Goal: Task Accomplishment & Management: Use online tool/utility

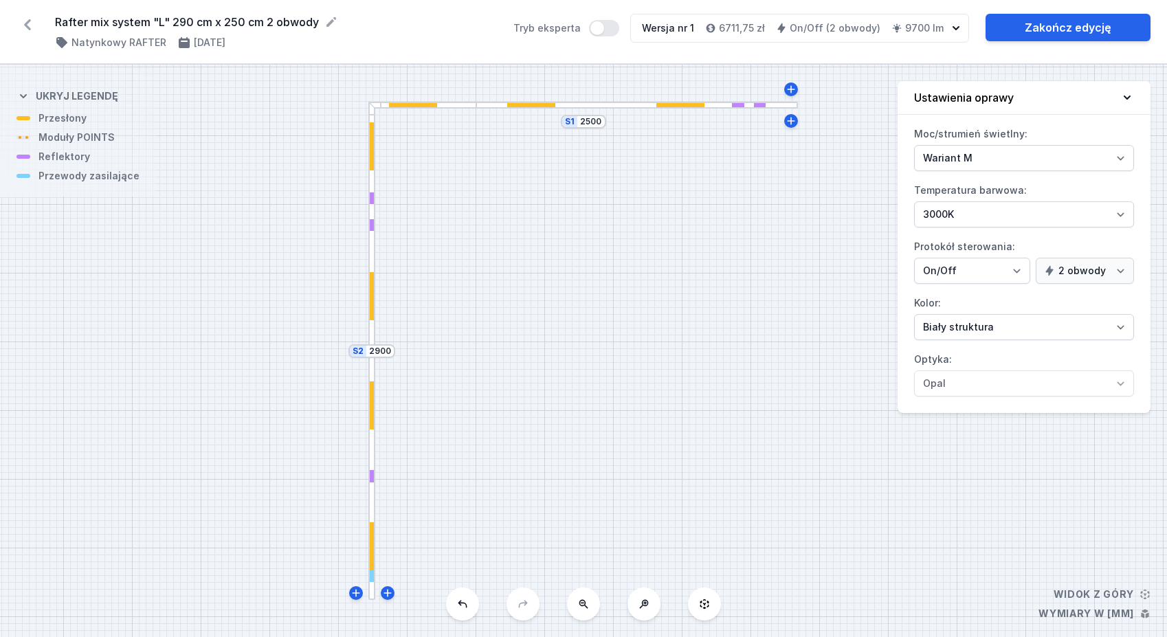
select select "M"
select select "3000"
select select "true"
drag, startPoint x: 1073, startPoint y: 30, endPoint x: 1066, endPoint y: 31, distance: 6.9
click at [1073, 30] on link "Zakończ edycję" at bounding box center [1067, 27] width 165 height 27
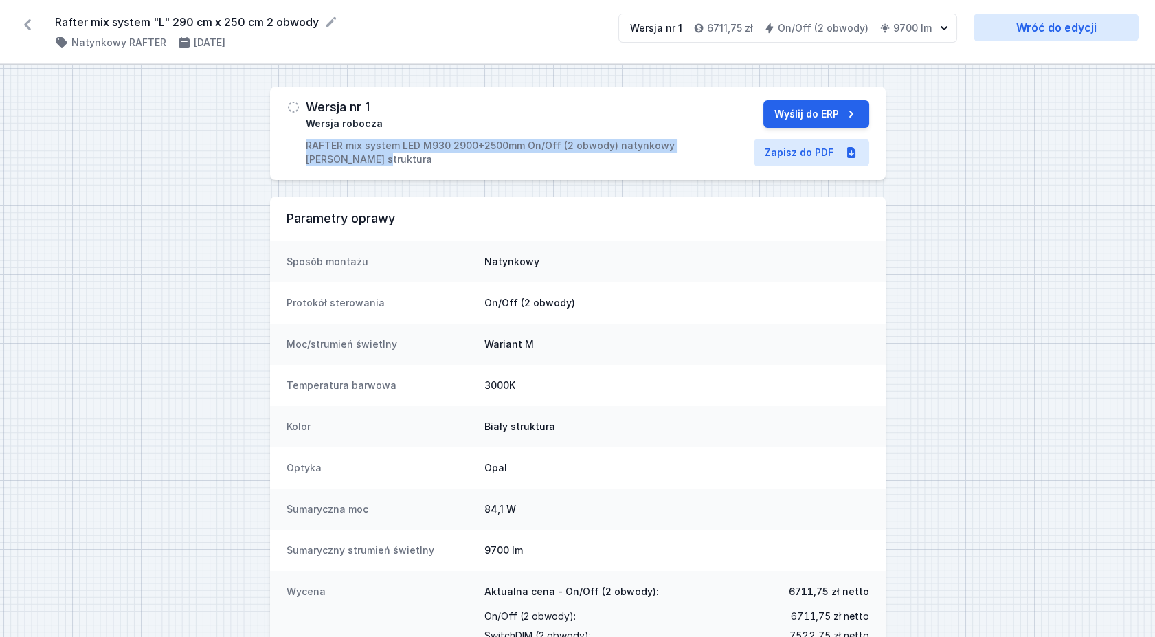
drag, startPoint x: 302, startPoint y: 141, endPoint x: 496, endPoint y: 166, distance: 195.4
click at [496, 166] on div "Wersja nr 1 Wersja robocza RAFTER mix system LED M930 2900+2500mm On/Off (2 obw…" at bounding box center [578, 133] width 616 height 93
copy p "RAFTER mix system LED M930 2900+2500mm On/Off (2 obwody) natynkowy [PERSON_NAME…"
click at [822, 155] on link "Zapisz do PDF" at bounding box center [811, 152] width 115 height 27
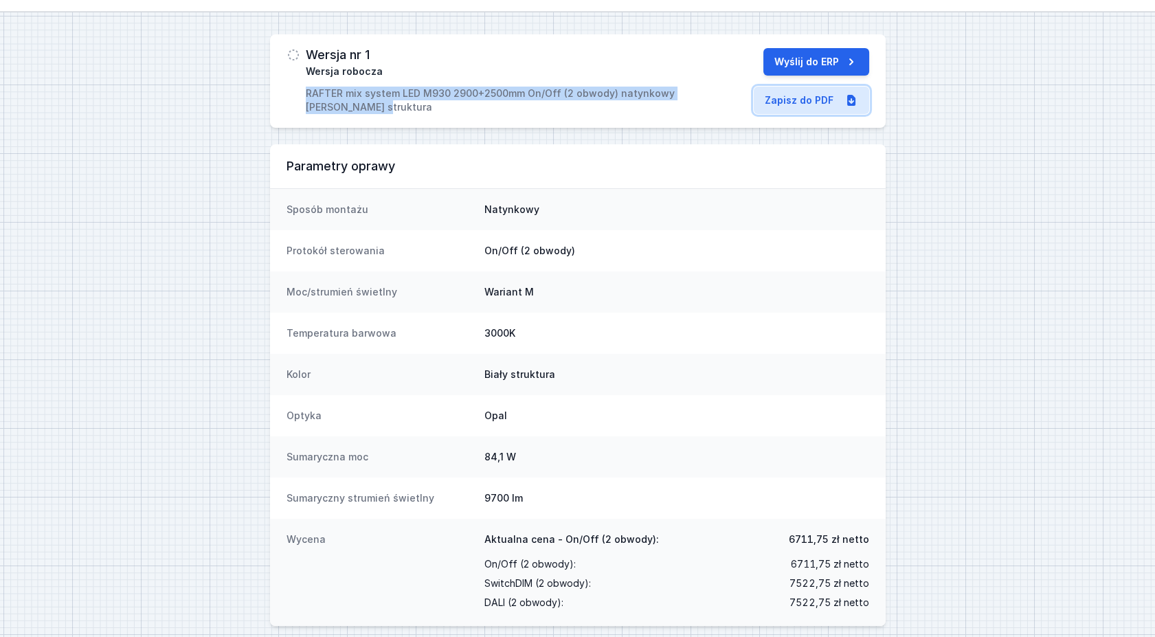
scroll to position [76, 0]
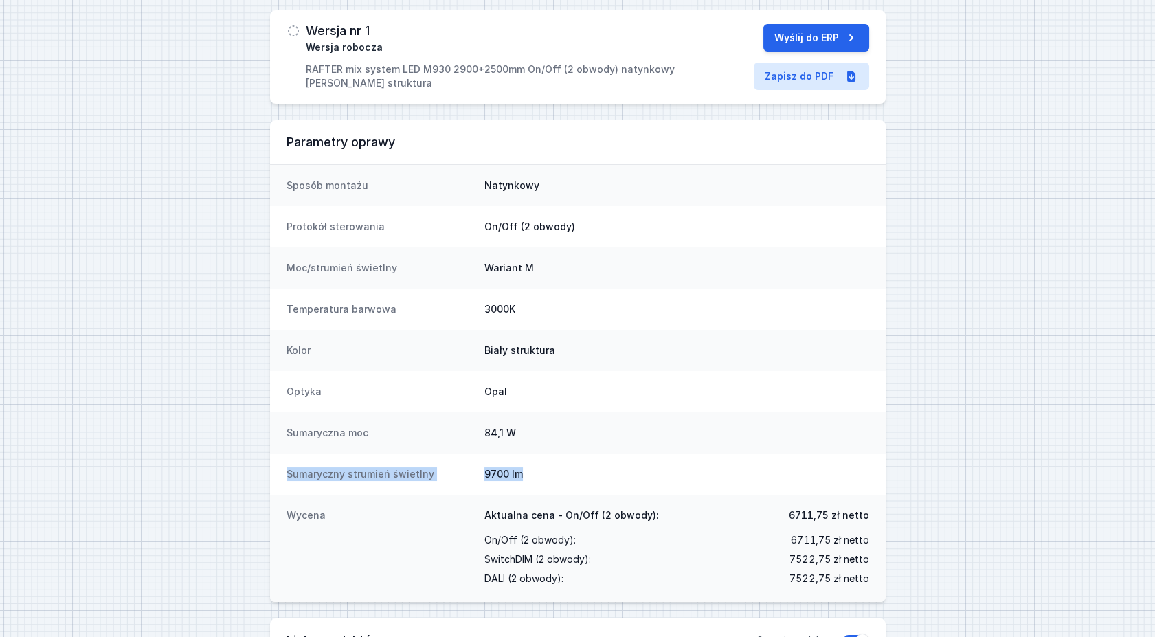
drag, startPoint x: 539, startPoint y: 477, endPoint x: 280, endPoint y: 465, distance: 258.6
click at [280, 465] on div "Sumaryczny strumień świetlny 9700 lm" at bounding box center [578, 473] width 616 height 41
copy div "Sumaryczny strumień świetlny 9700 lm"
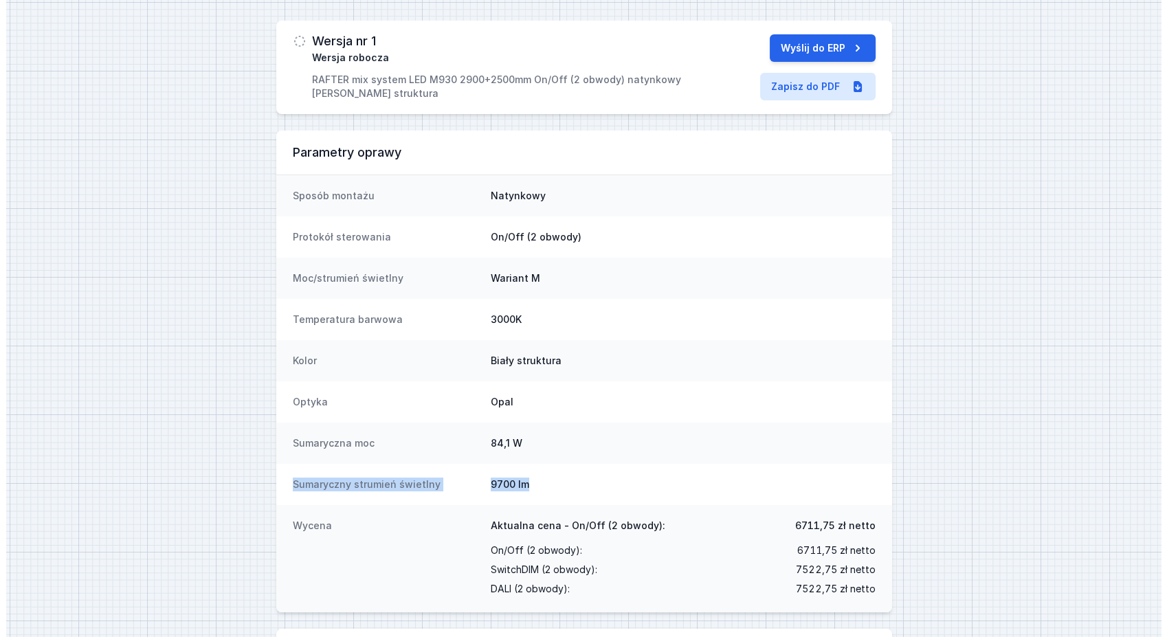
scroll to position [0, 0]
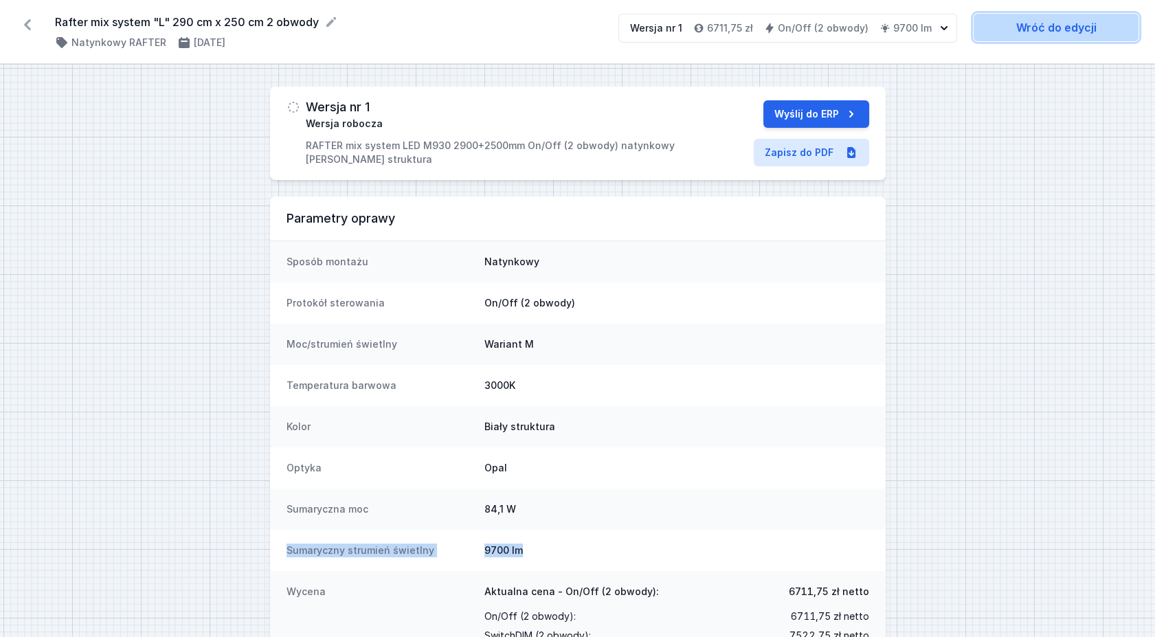
click at [1094, 28] on link "Wróć do edycji" at bounding box center [1056, 27] width 165 height 27
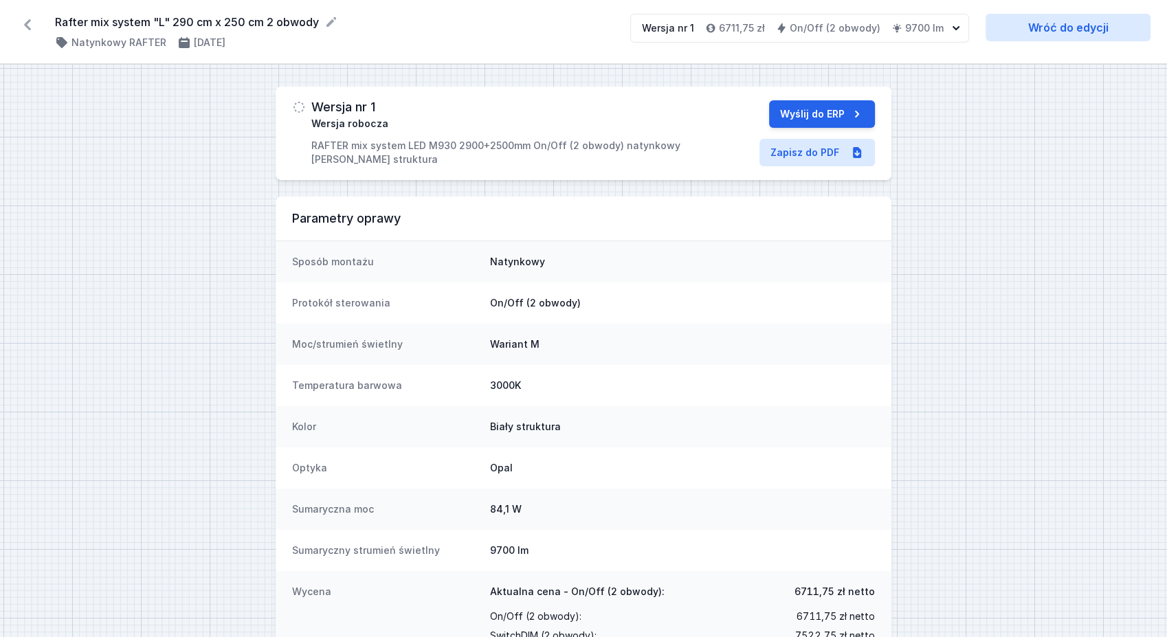
select select "M"
select select "3000"
select select "true"
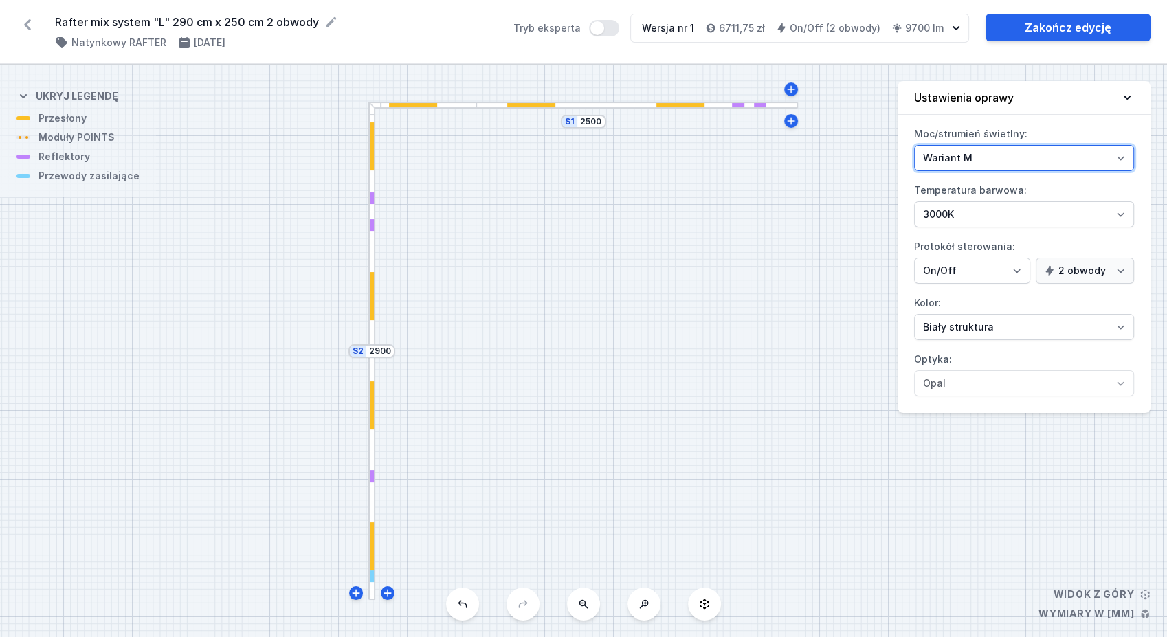
click at [998, 154] on select "Wariant L Wariant M" at bounding box center [1024, 158] width 220 height 26
click at [914, 145] on select "Wariant L Wariant M" at bounding box center [1024, 158] width 220 height 26
click at [1000, 162] on select "Wariant L Wariant M" at bounding box center [1024, 158] width 220 height 26
click at [914, 145] on select "Wariant L Wariant M" at bounding box center [1024, 158] width 220 height 26
click at [963, 162] on select "Wariant L Wariant M" at bounding box center [1024, 158] width 220 height 26
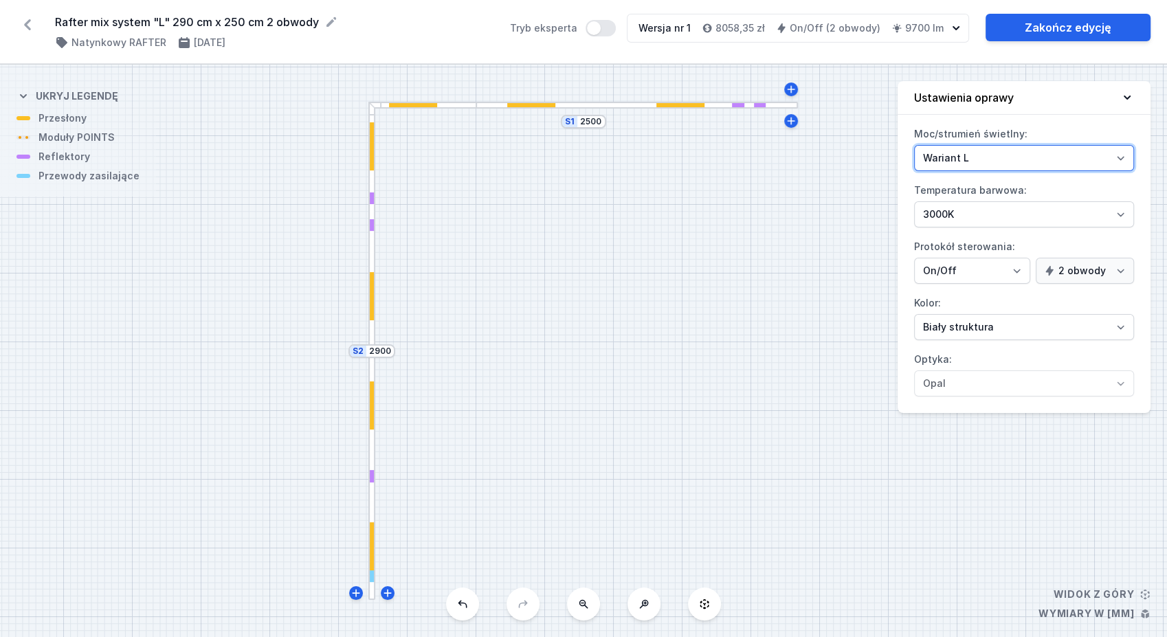
click at [914, 145] on select "Wariant L Wariant M" at bounding box center [1024, 158] width 220 height 26
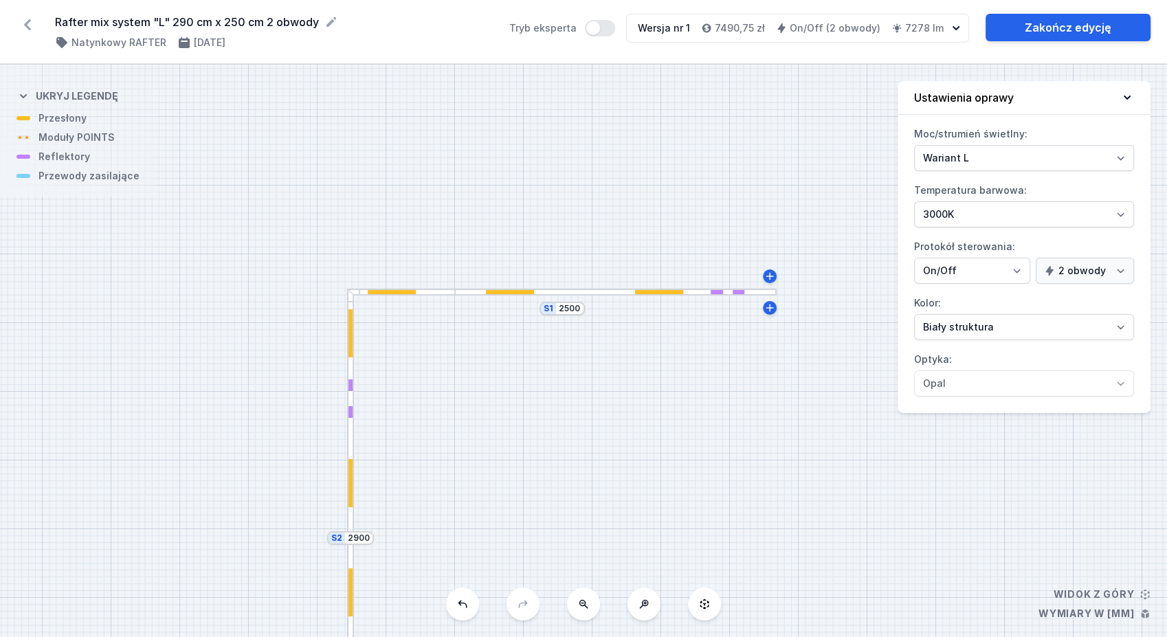
drag, startPoint x: 692, startPoint y: 194, endPoint x: 671, endPoint y: 388, distance: 195.6
click at [671, 388] on div "S2 2900 S1 2500" at bounding box center [583, 351] width 1167 height 572
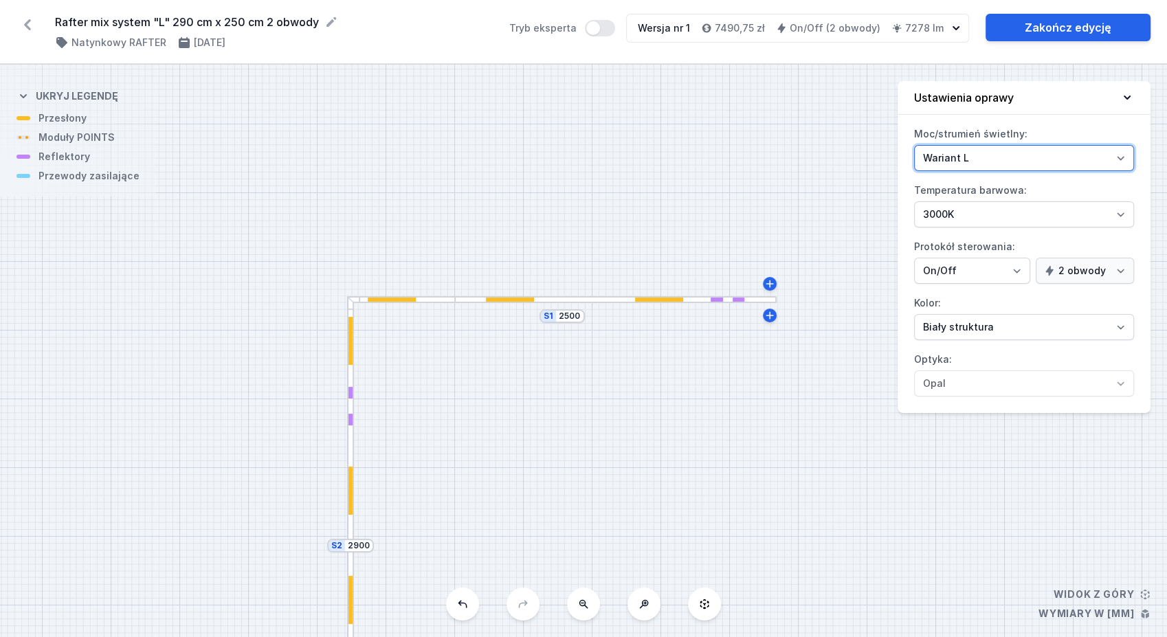
click at [962, 159] on select "Wariant L Wariant M" at bounding box center [1024, 158] width 220 height 26
click at [914, 145] on select "Wariant L Wariant M" at bounding box center [1024, 158] width 220 height 26
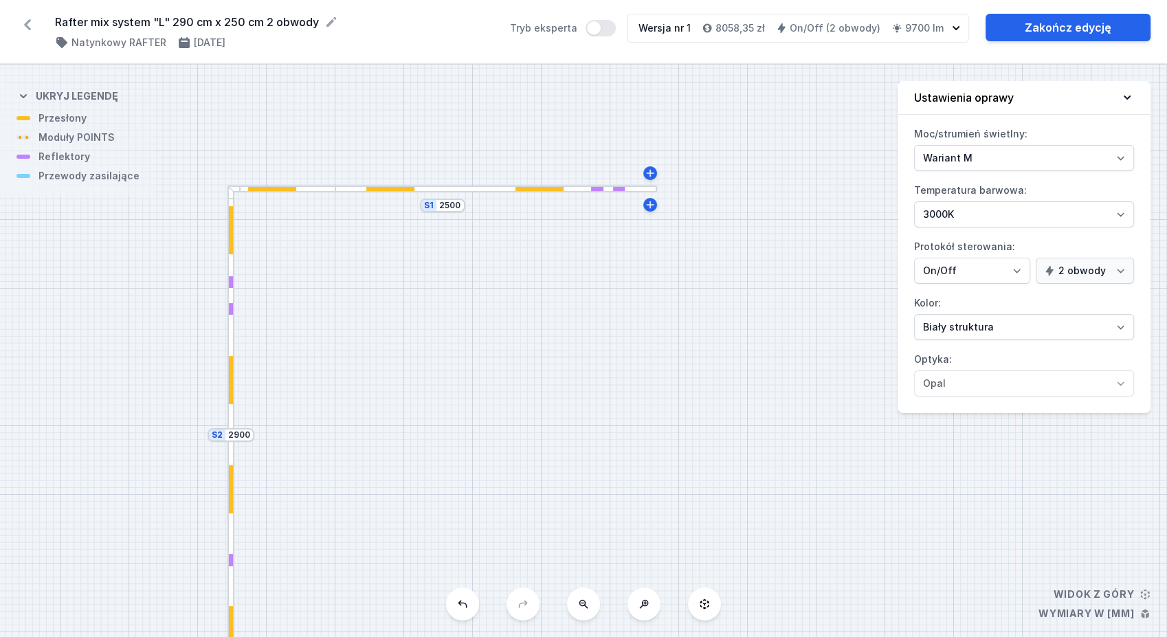
drag, startPoint x: 453, startPoint y: 203, endPoint x: 330, endPoint y: 89, distance: 167.7
click at [330, 89] on div "S2 2900 S1 2500" at bounding box center [583, 351] width 1167 height 572
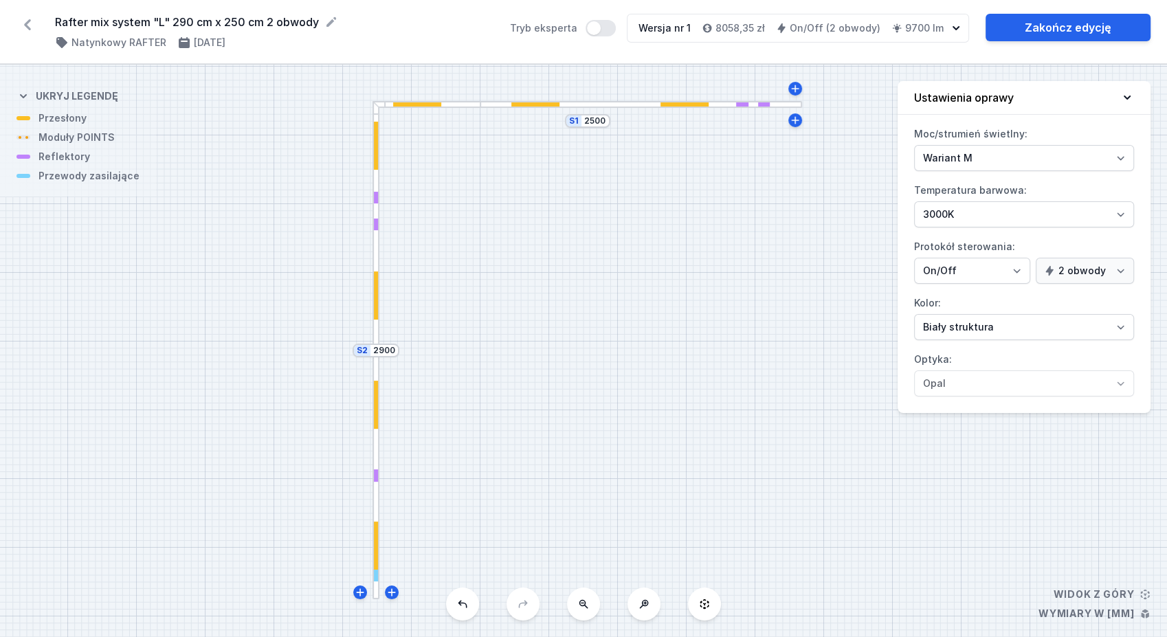
drag, startPoint x: 583, startPoint y: 415, endPoint x: 730, endPoint y: 339, distance: 165.9
click at [730, 339] on div "S2 2900 S1 2500" at bounding box center [583, 351] width 1167 height 572
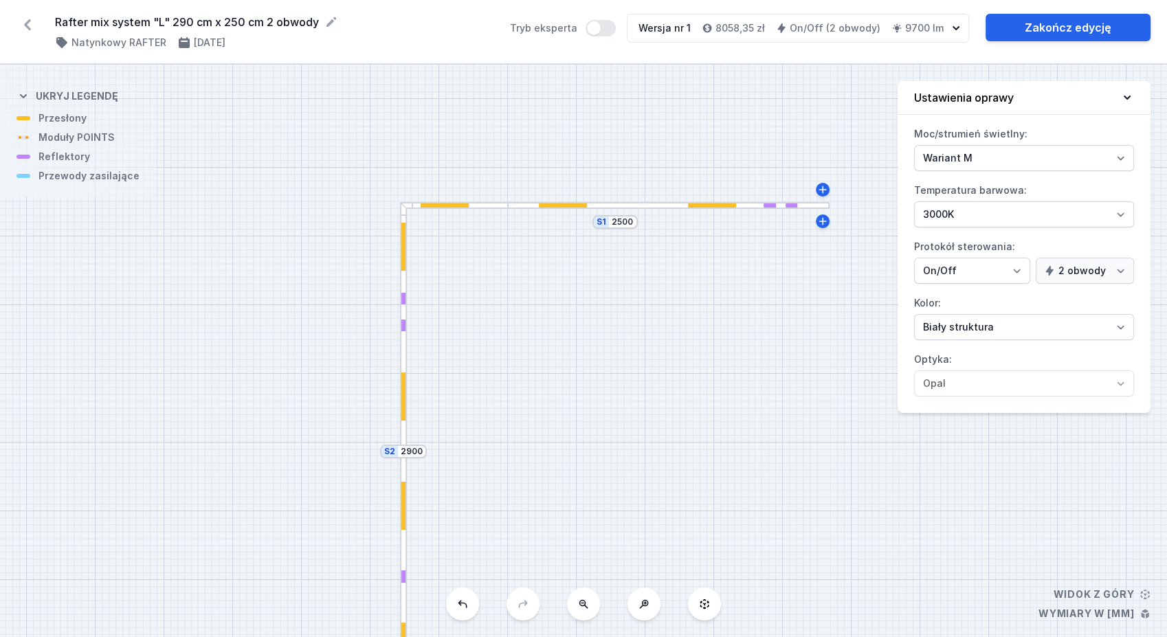
drag, startPoint x: 603, startPoint y: 256, endPoint x: 625, endPoint y: 344, distance: 89.8
click at [625, 344] on div "S2 2900 S1 2500" at bounding box center [583, 351] width 1167 height 572
click at [1002, 153] on select "Wariant L Wariant M" at bounding box center [1024, 158] width 220 height 26
select select "L"
click at [914, 145] on select "Wariant L Wariant M" at bounding box center [1024, 158] width 220 height 26
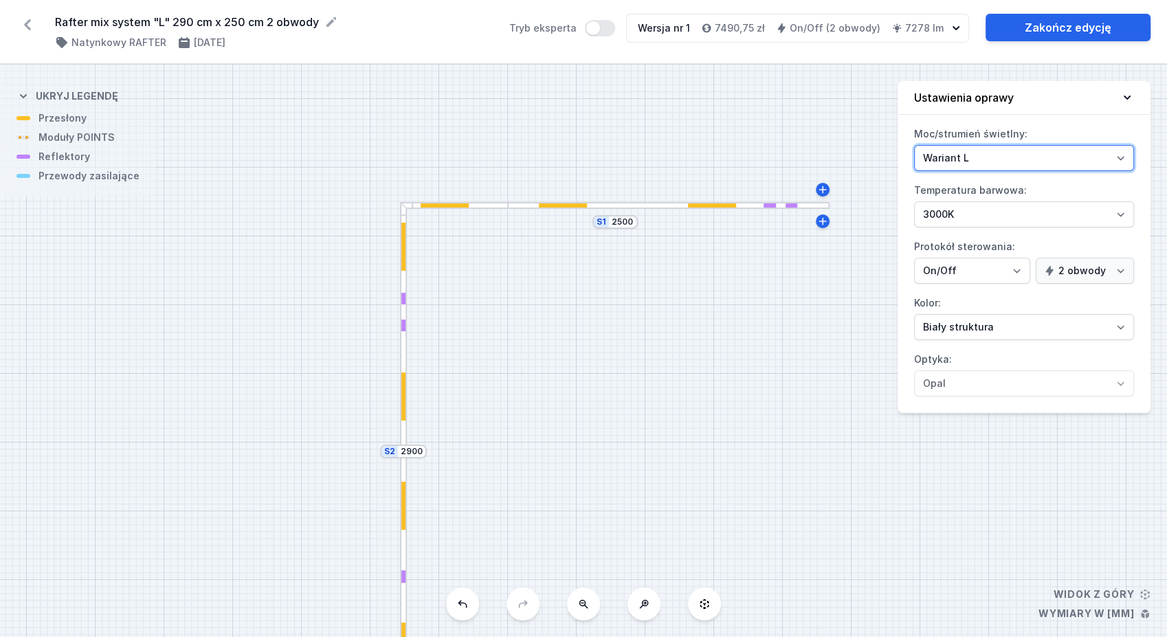
click at [1014, 159] on select "Wariant L Wariant M" at bounding box center [1024, 158] width 220 height 26
click at [914, 145] on select "Wariant L Wariant M" at bounding box center [1024, 158] width 220 height 26
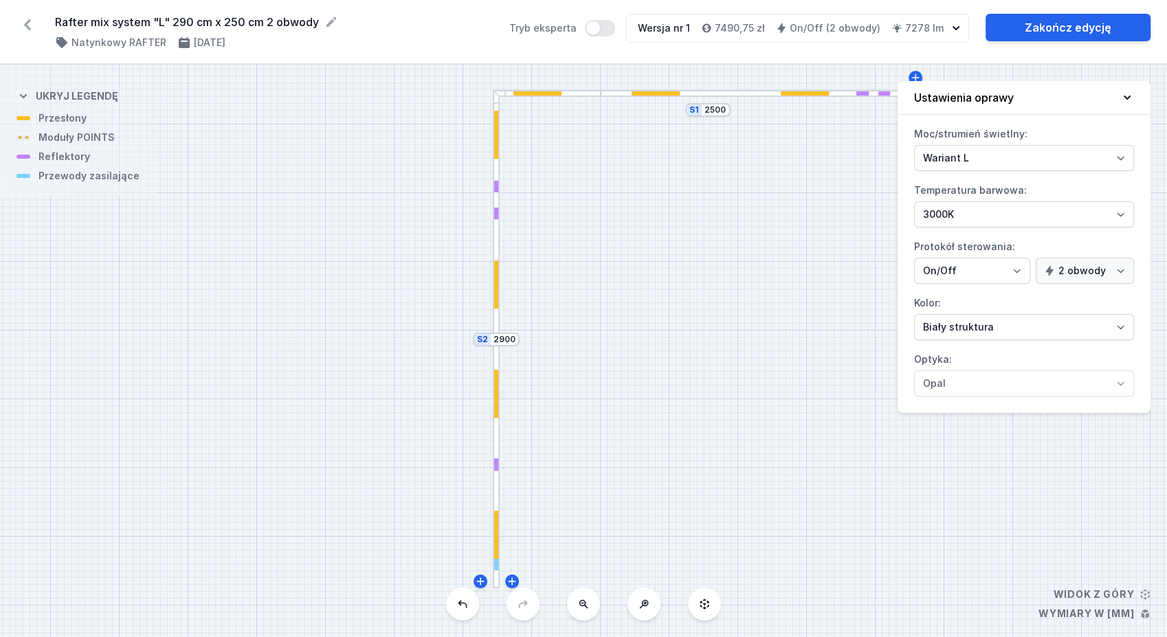
drag, startPoint x: 676, startPoint y: 363, endPoint x: 726, endPoint y: 347, distance: 52.1
click at [772, 249] on div "S2 2900 S1 2500" at bounding box center [583, 351] width 1167 height 572
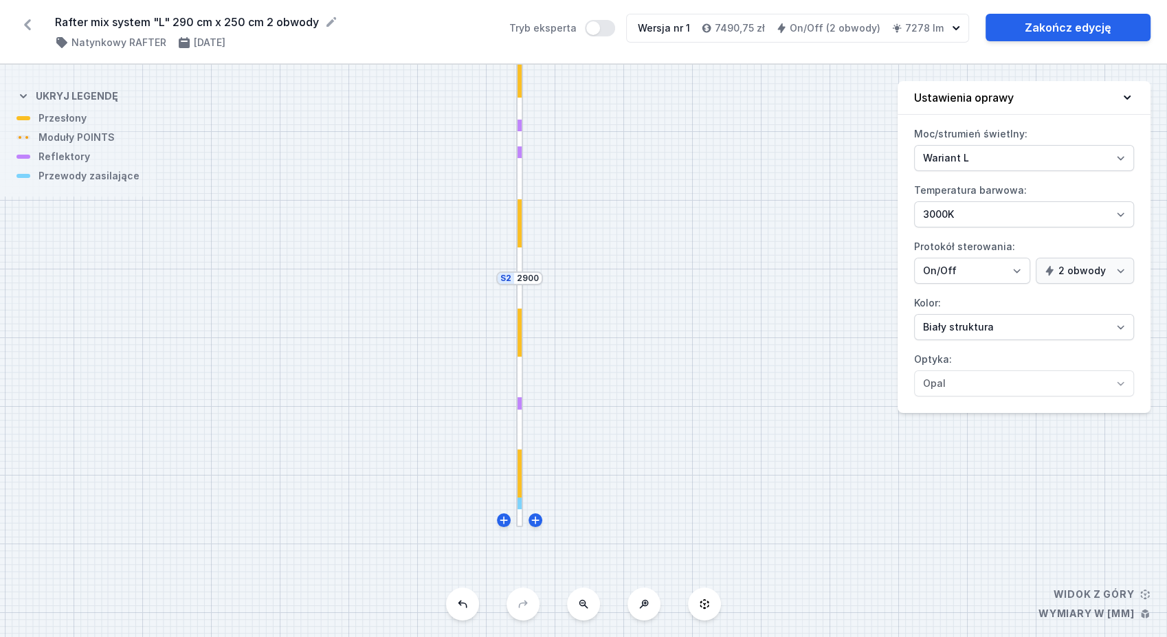
drag, startPoint x: 696, startPoint y: 403, endPoint x: 718, endPoint y: 322, distance: 84.0
click at [719, 323] on div "S2 2900 S1 2500" at bounding box center [583, 351] width 1167 height 572
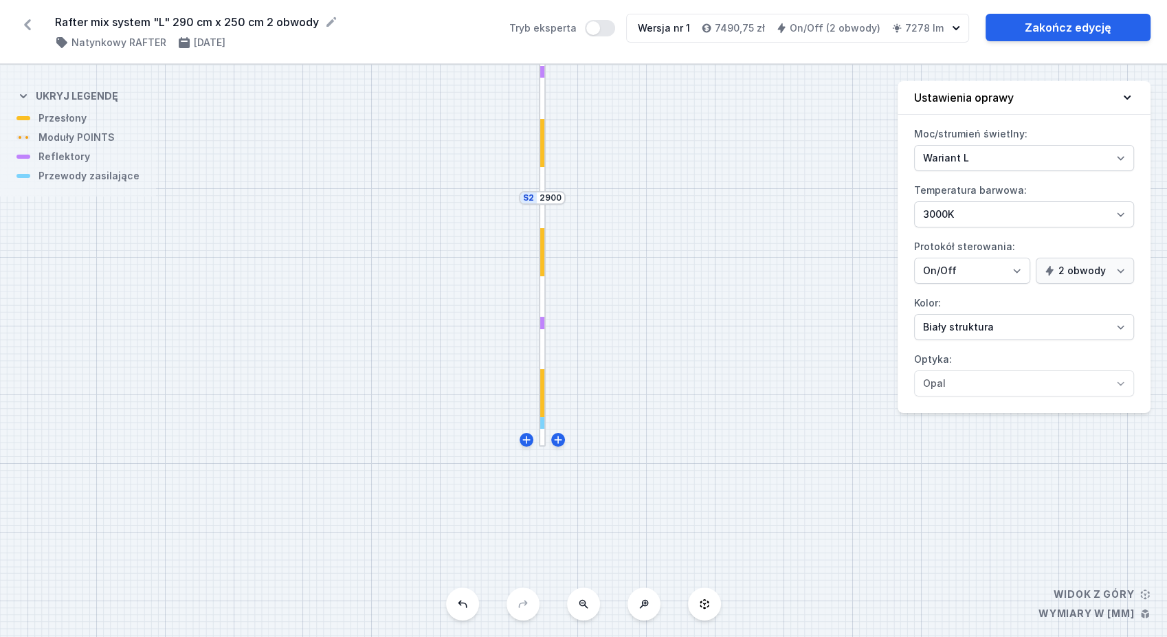
click at [543, 394] on div at bounding box center [542, 393] width 4 height 48
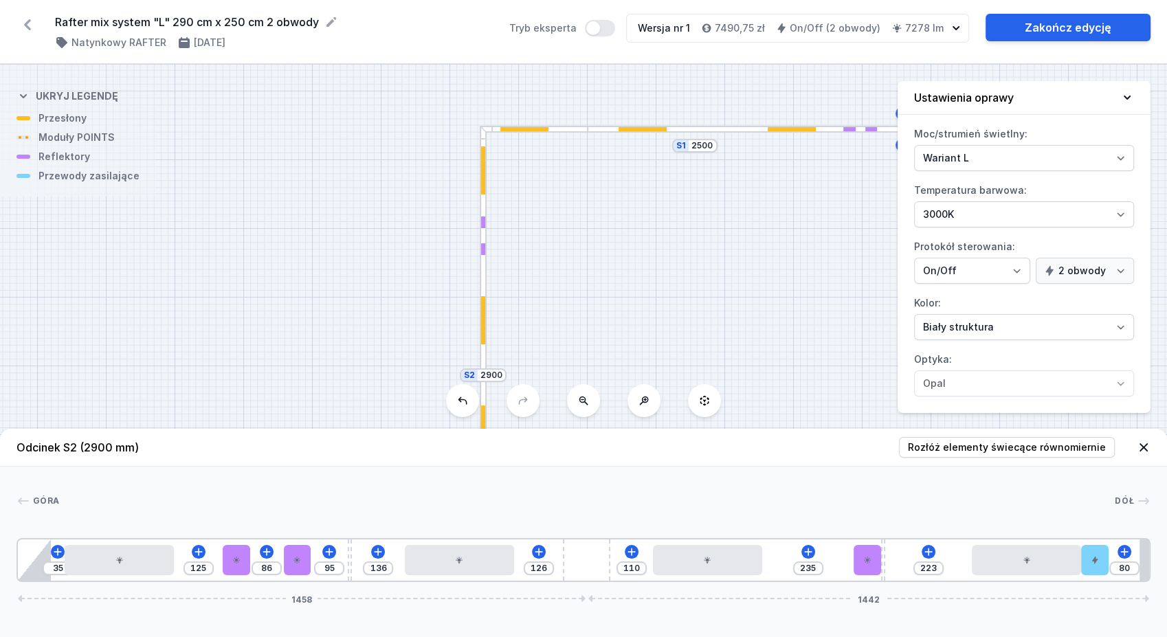
drag, startPoint x: 627, startPoint y: 238, endPoint x: 610, endPoint y: 333, distance: 96.4
click at [602, 360] on div "S2 2900 S1 2500" at bounding box center [583, 351] width 1167 height 572
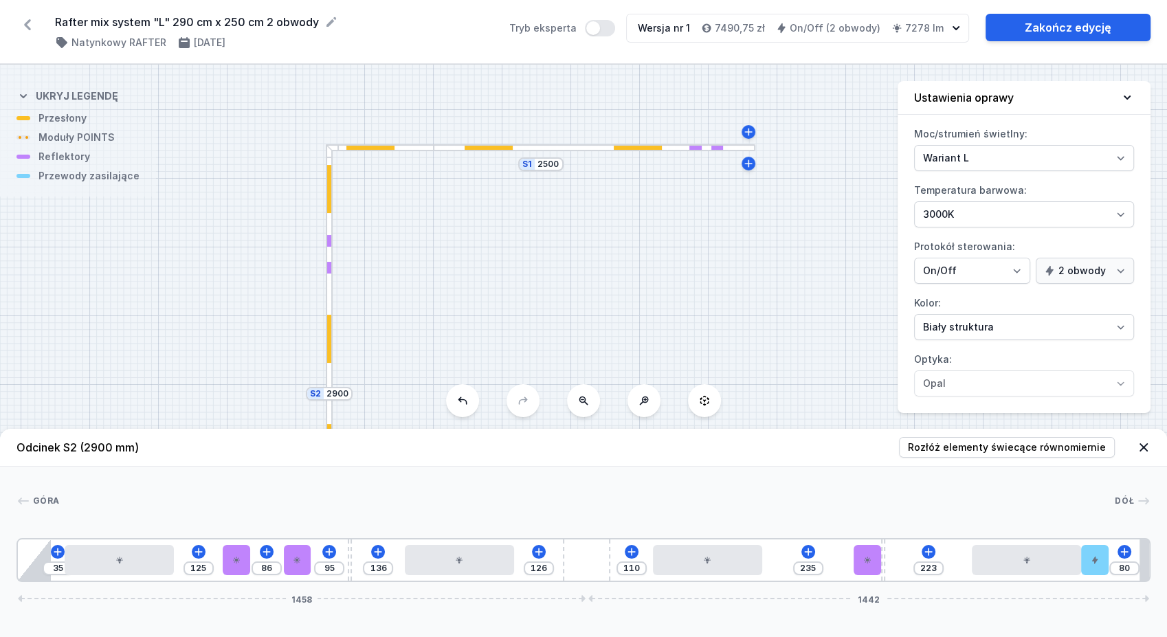
drag, startPoint x: 717, startPoint y: 234, endPoint x: 561, endPoint y: 251, distance: 156.9
click at [561, 251] on div "S2 2900 S1 2500" at bounding box center [583, 351] width 1167 height 572
click at [732, 218] on div "S2 2900 S1 2500" at bounding box center [583, 351] width 1167 height 572
click at [638, 146] on div at bounding box center [635, 148] width 48 height 4
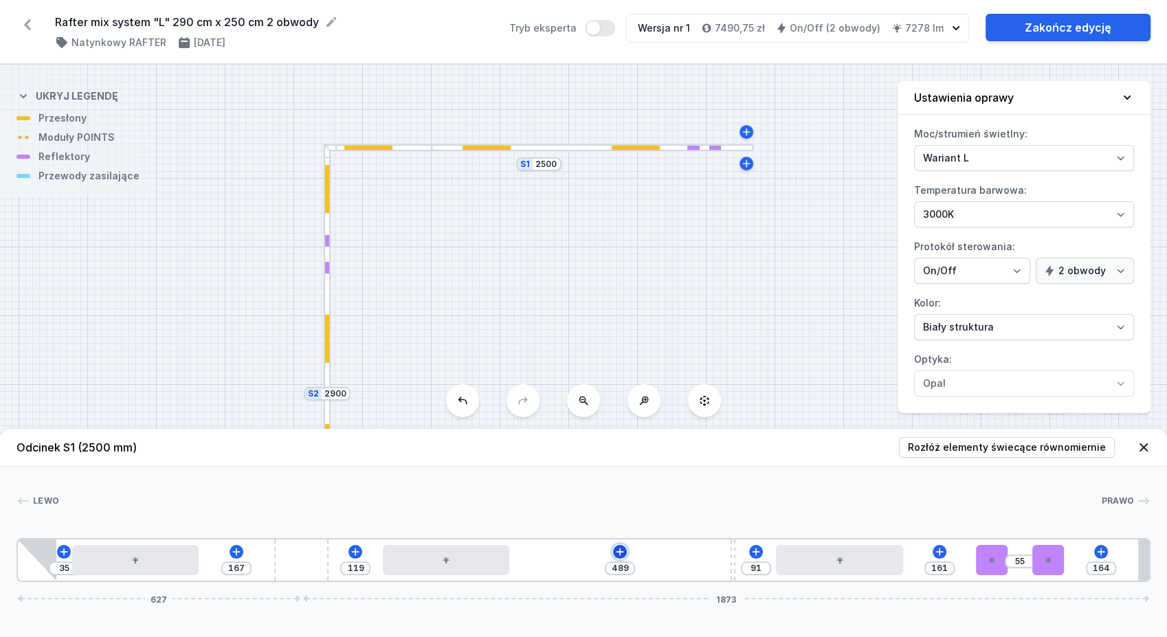
click at [620, 552] on icon at bounding box center [620, 552] width 8 height 8
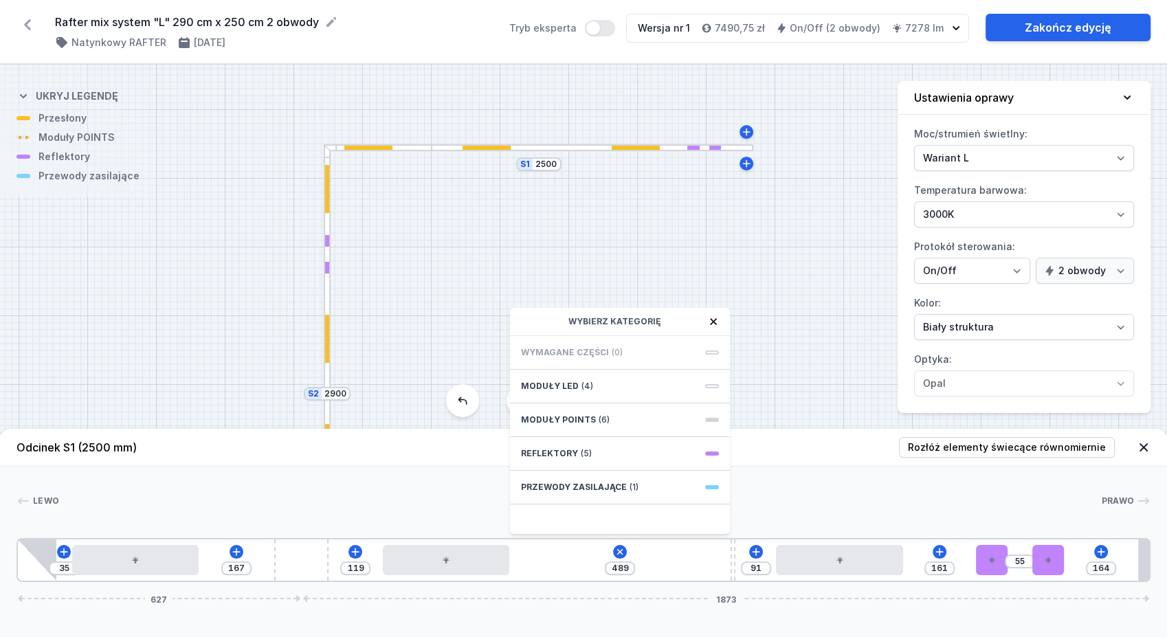
drag, startPoint x: 636, startPoint y: 377, endPoint x: 712, endPoint y: 351, distance: 79.7
drag, startPoint x: 712, startPoint y: 351, endPoint x: 550, endPoint y: 240, distance: 196.7
click at [550, 240] on div "S2 2900 S1 2500" at bounding box center [583, 351] width 1167 height 572
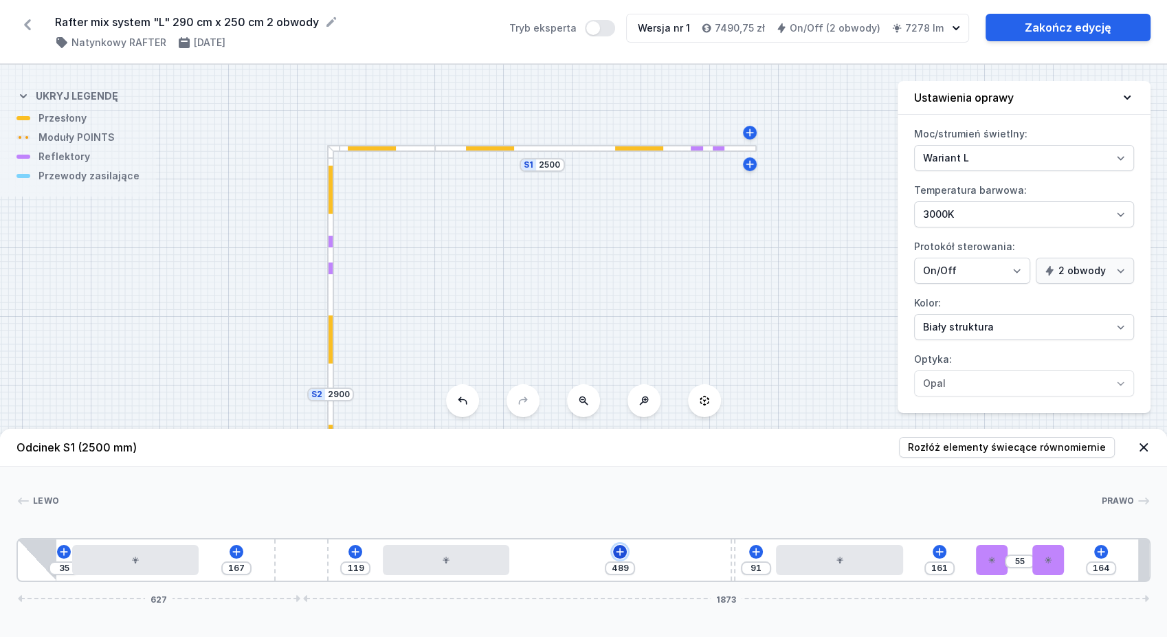
click at [622, 552] on icon at bounding box center [619, 551] width 11 height 11
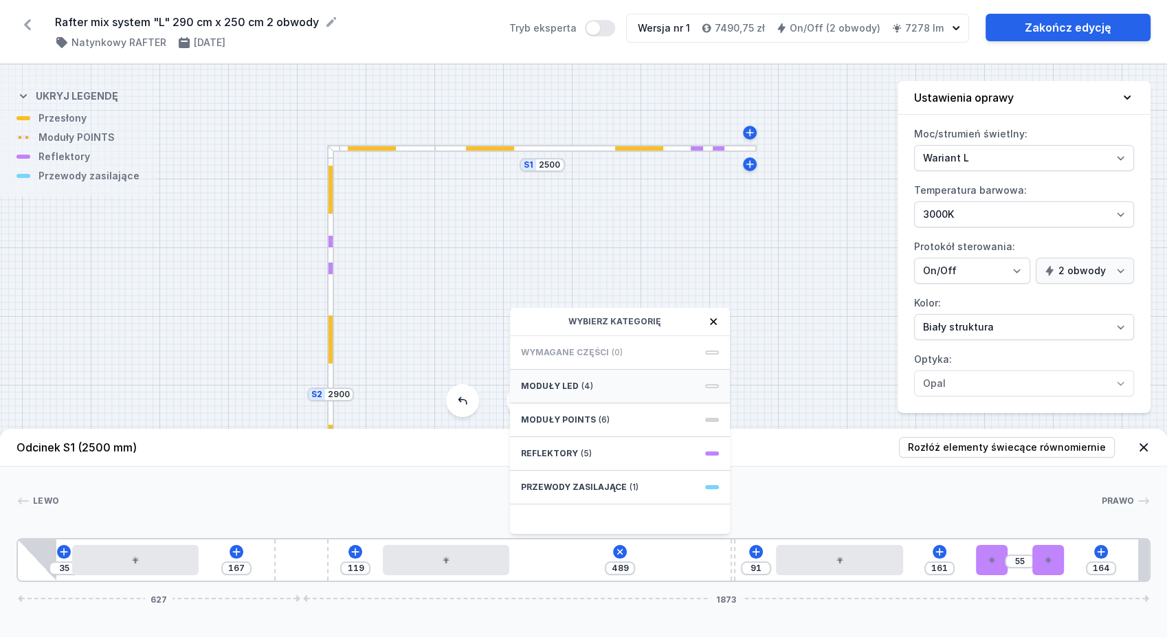
click at [597, 379] on div "Moduły LED (4)" at bounding box center [620, 387] width 220 height 34
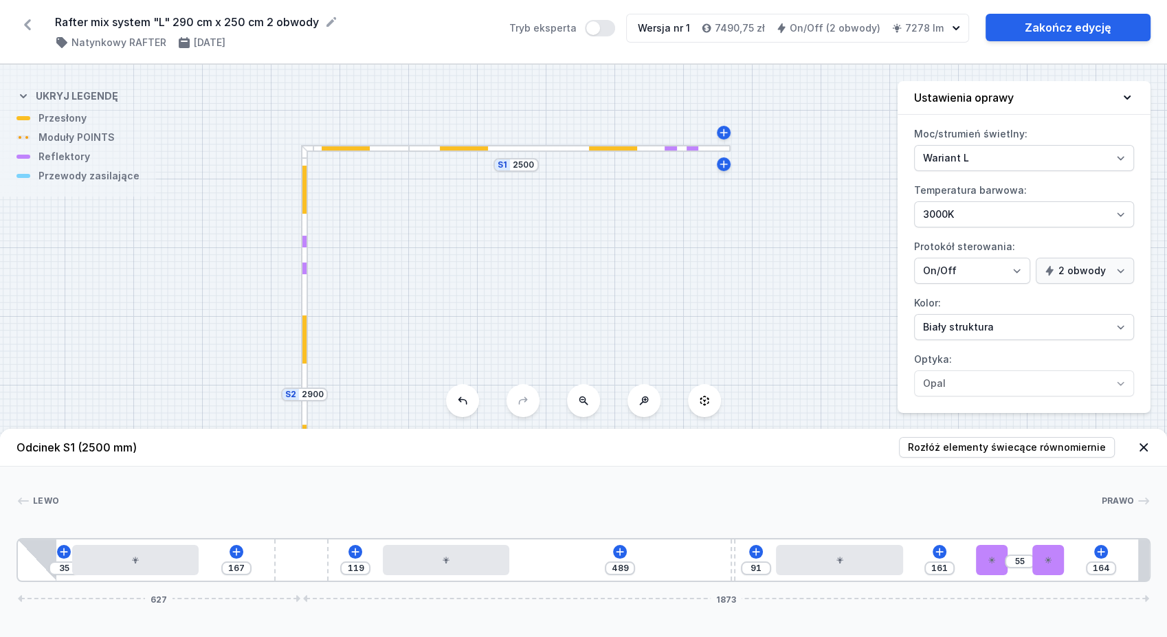
drag, startPoint x: 708, startPoint y: 247, endPoint x: 683, endPoint y: 247, distance: 25.4
click at [683, 247] on div "S2 2900 S1 2500" at bounding box center [583, 351] width 1167 height 572
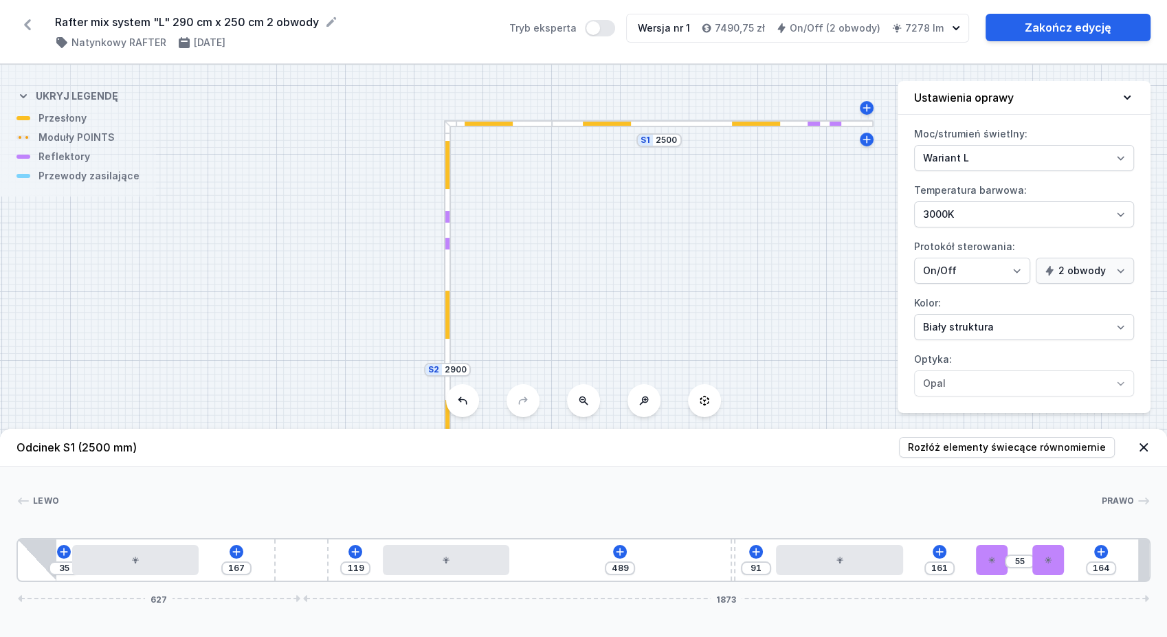
drag, startPoint x: 513, startPoint y: 330, endPoint x: 656, endPoint y: 305, distance: 145.0
click at [656, 305] on div "S2 2900 S1 2500" at bounding box center [583, 351] width 1167 height 572
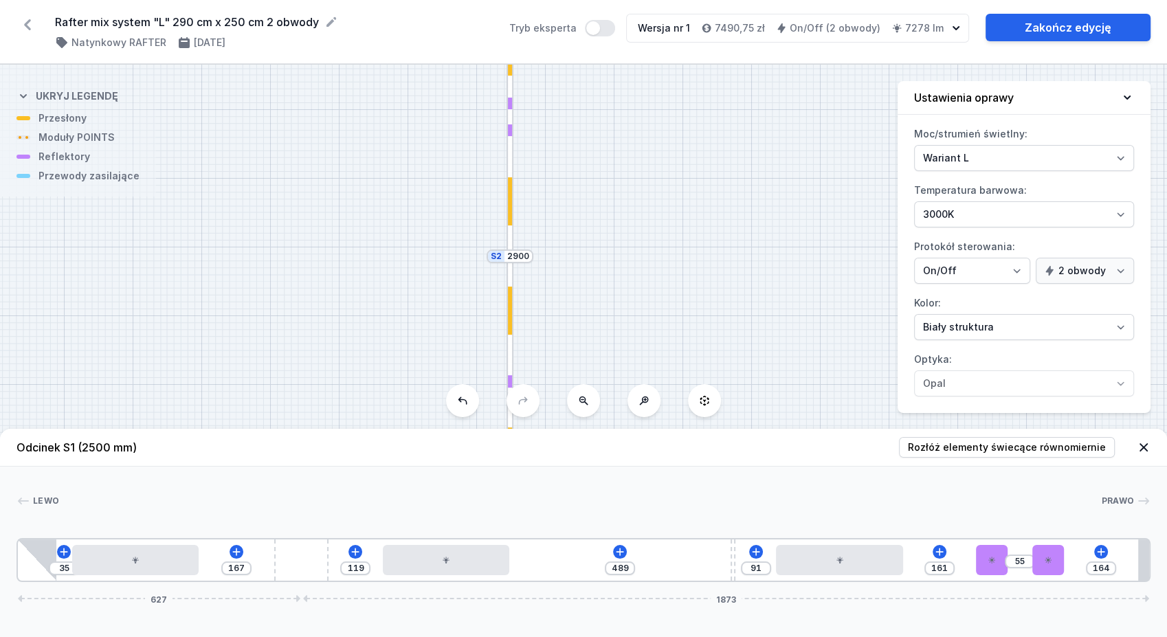
drag, startPoint x: 620, startPoint y: 326, endPoint x: 682, endPoint y: 213, distance: 129.1
click at [682, 213] on div "S2 2900 S1 2500" at bounding box center [583, 351] width 1167 height 572
click at [511, 326] on div at bounding box center [510, 310] width 4 height 48
type input "80"
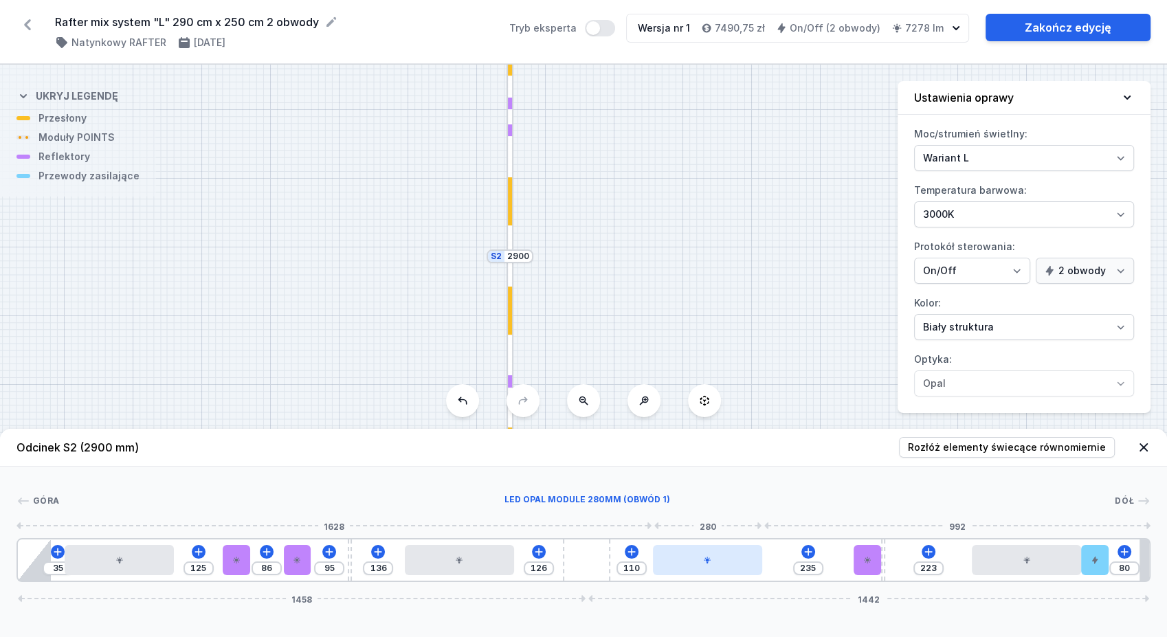
click at [713, 554] on div at bounding box center [707, 560] width 109 height 30
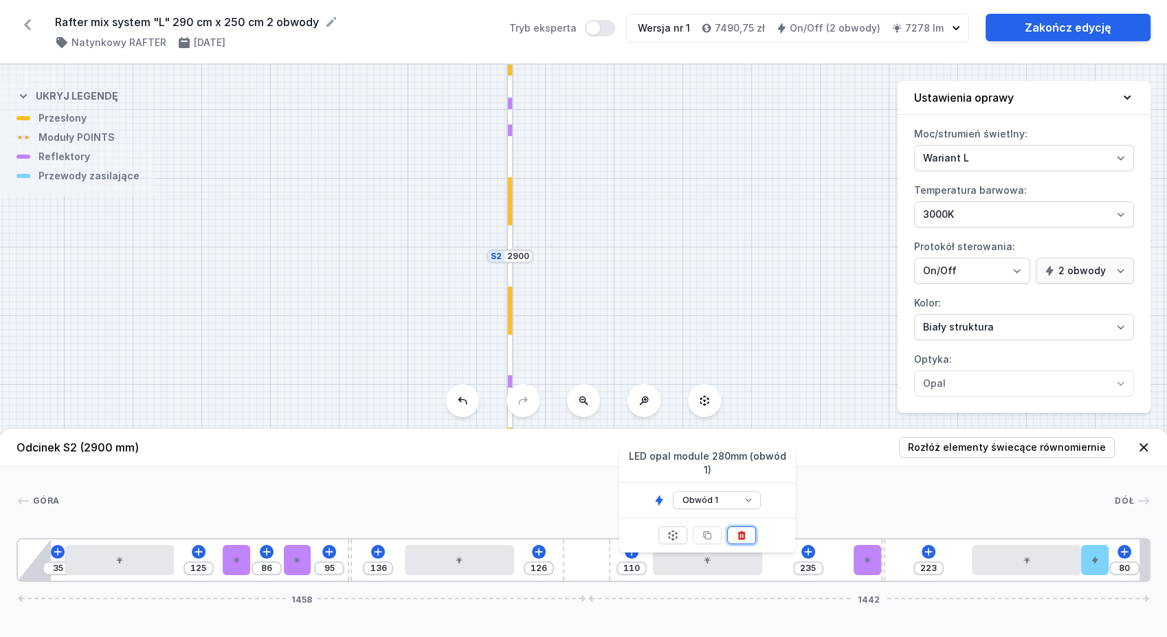
click at [747, 530] on icon at bounding box center [741, 535] width 11 height 11
type input "625"
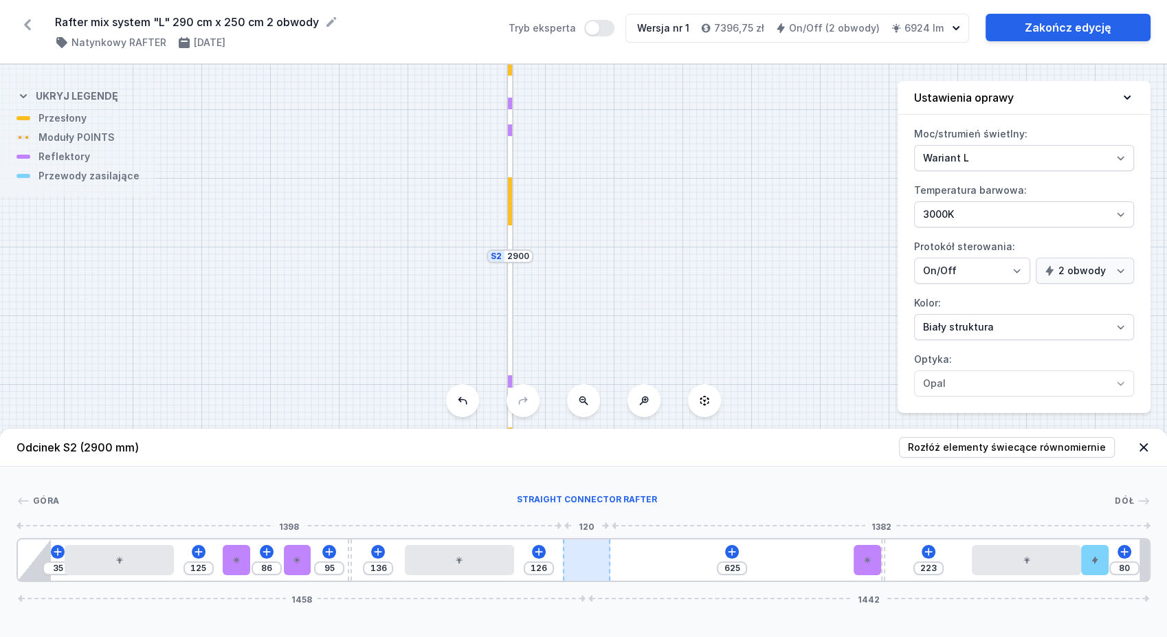
type input "171"
type input "35"
type input "175"
type input "31"
type input "183"
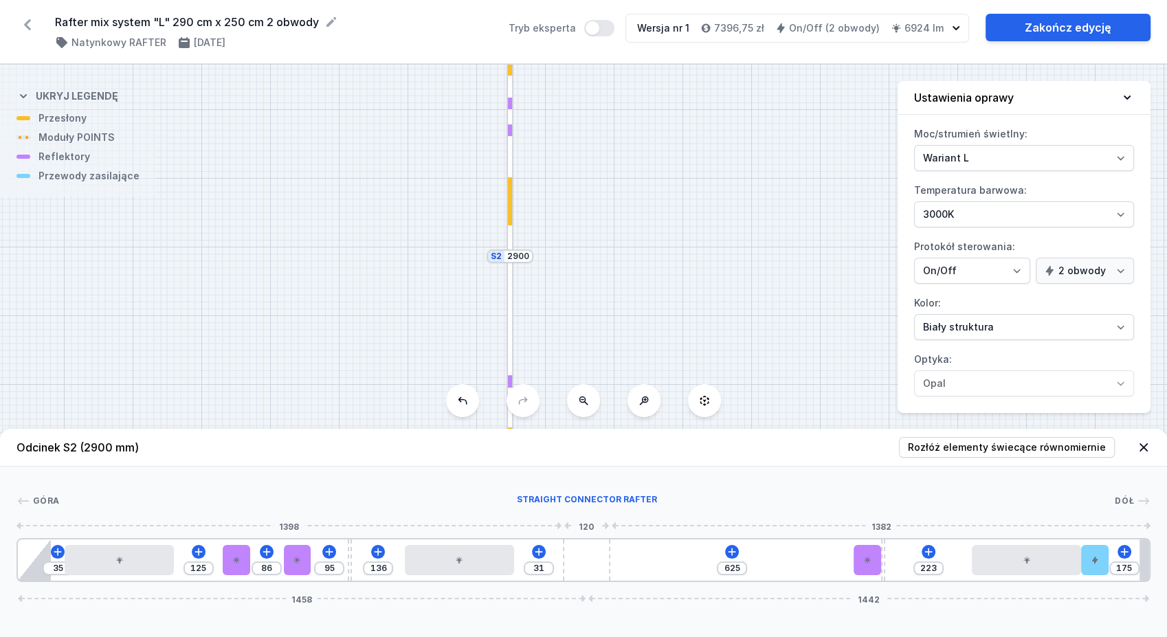
type input "23"
type input "195"
type input "11"
type input "247"
type input "241"
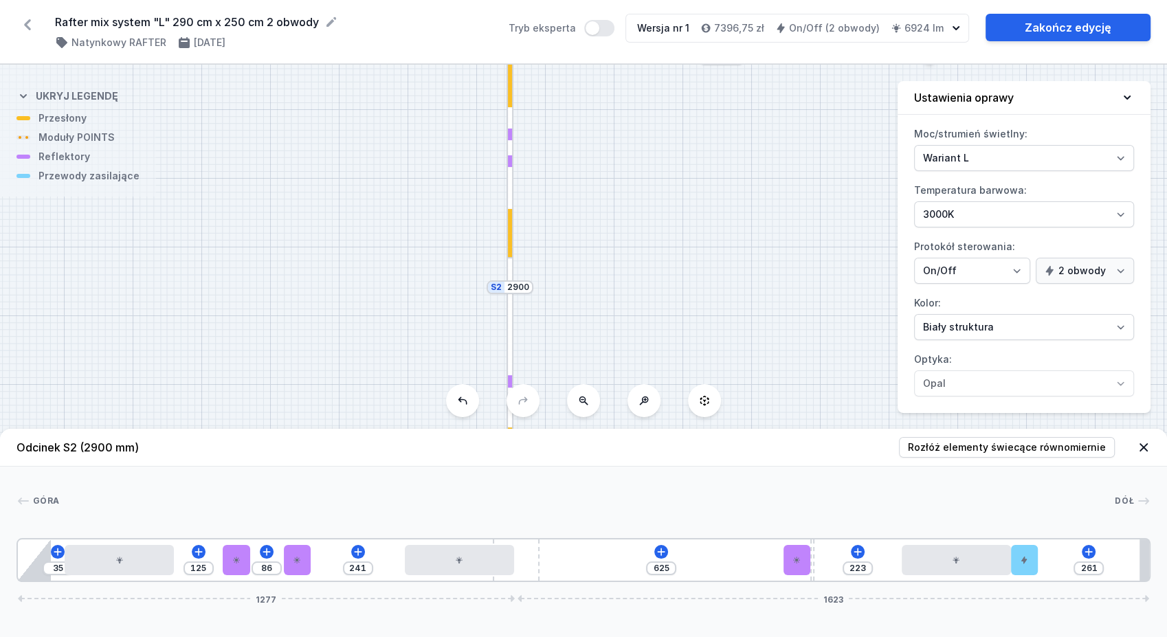
type input "266"
drag, startPoint x: 587, startPoint y: 563, endPoint x: 528, endPoint y: 552, distance: 60.9
click at [534, 555] on div at bounding box center [516, 559] width 47 height 41
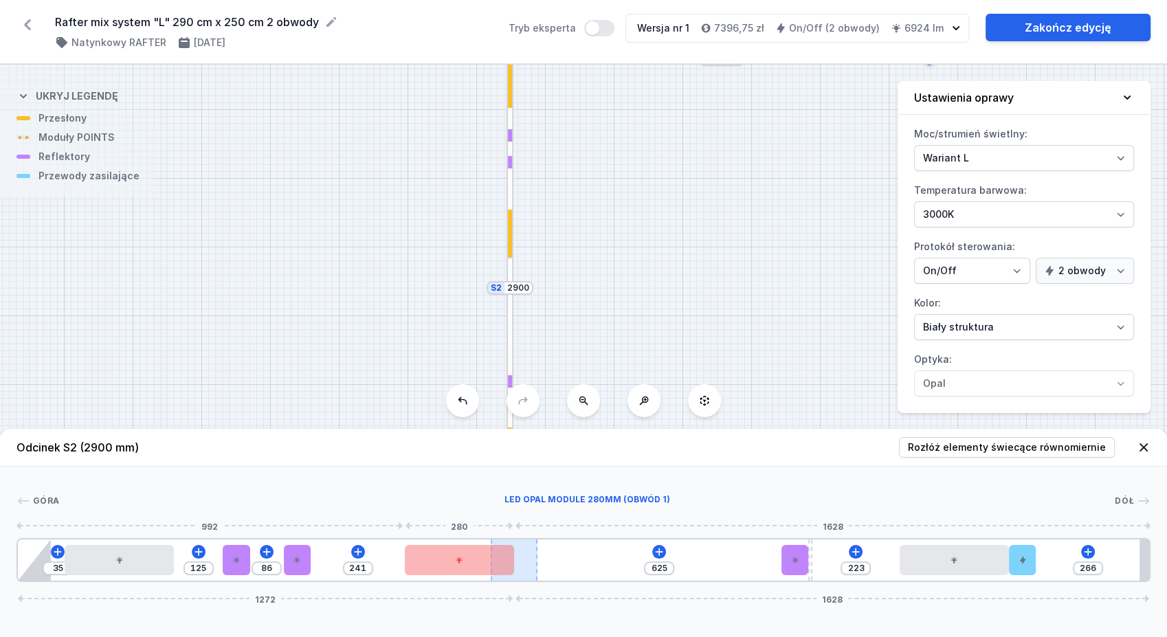
type input "240"
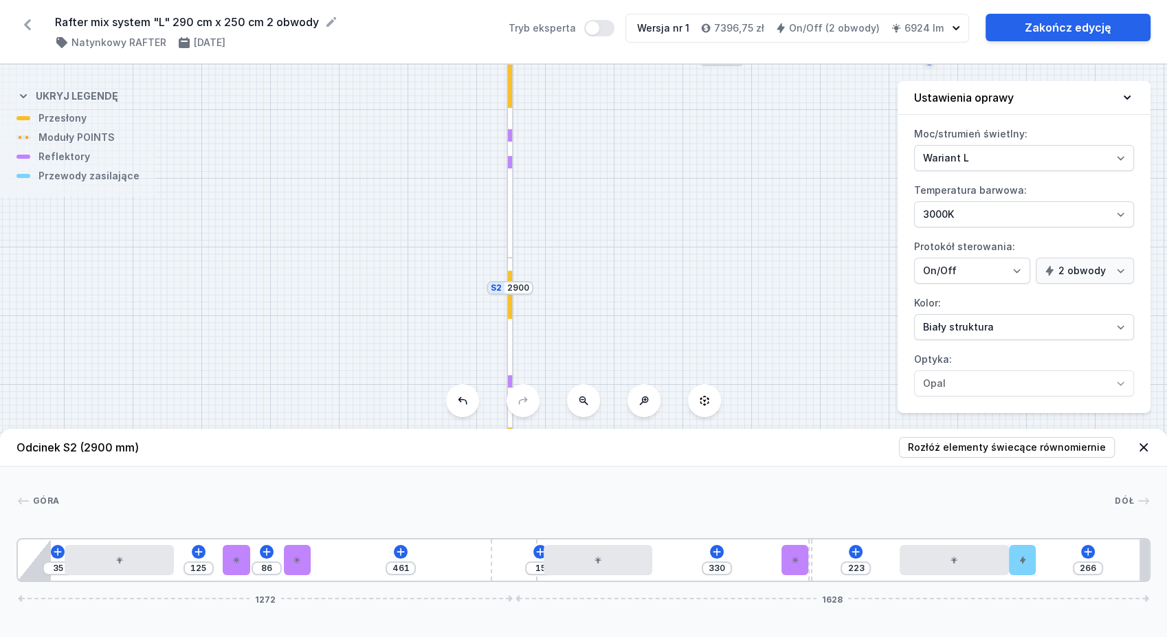
type input "332"
type input "13"
type input "333"
type input "12"
type input "335"
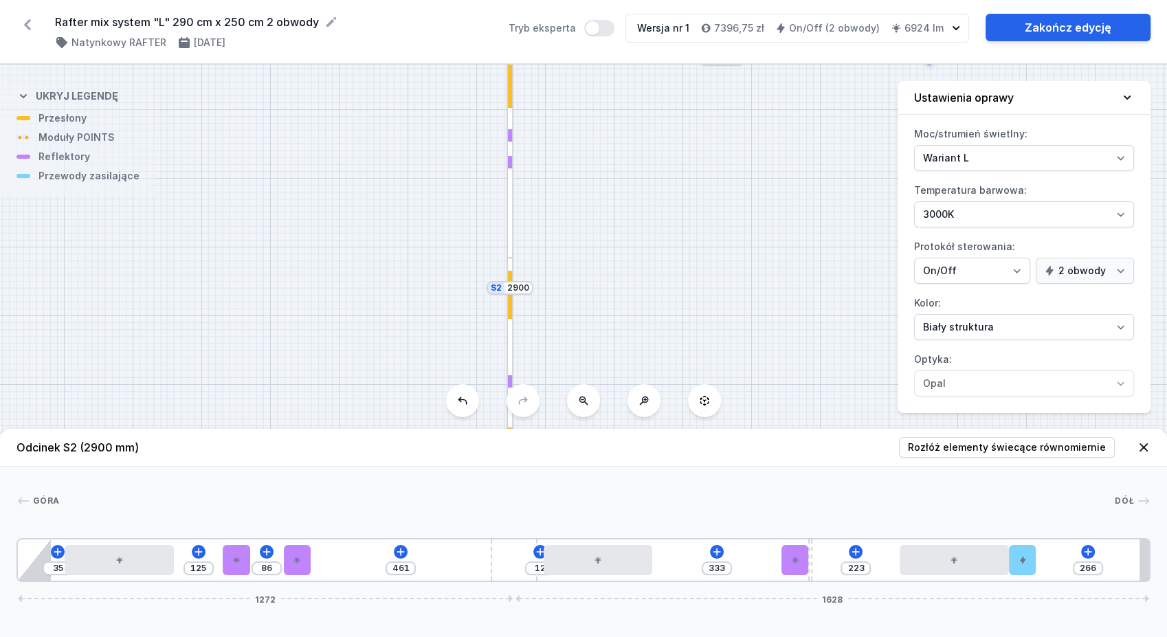
type input "10"
drag, startPoint x: 526, startPoint y: 567, endPoint x: 614, endPoint y: 576, distance: 87.7
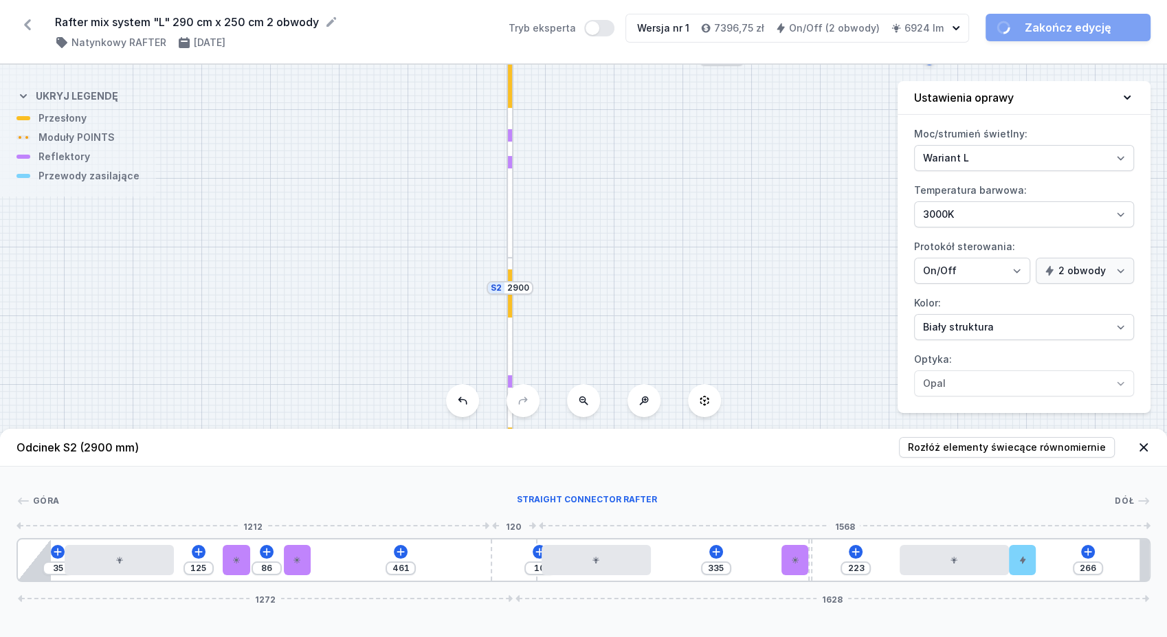
type input "353"
type input "374"
type input "357"
type input "370"
type input "360"
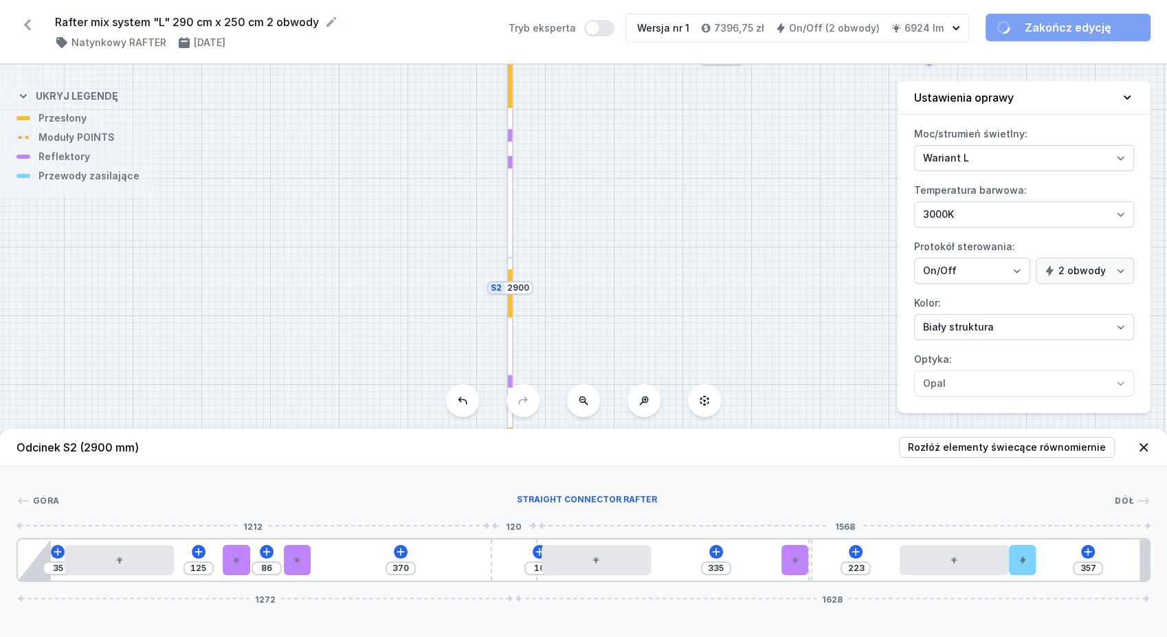
type input "367"
type input "398"
type input "329"
type input "421"
type input "306"
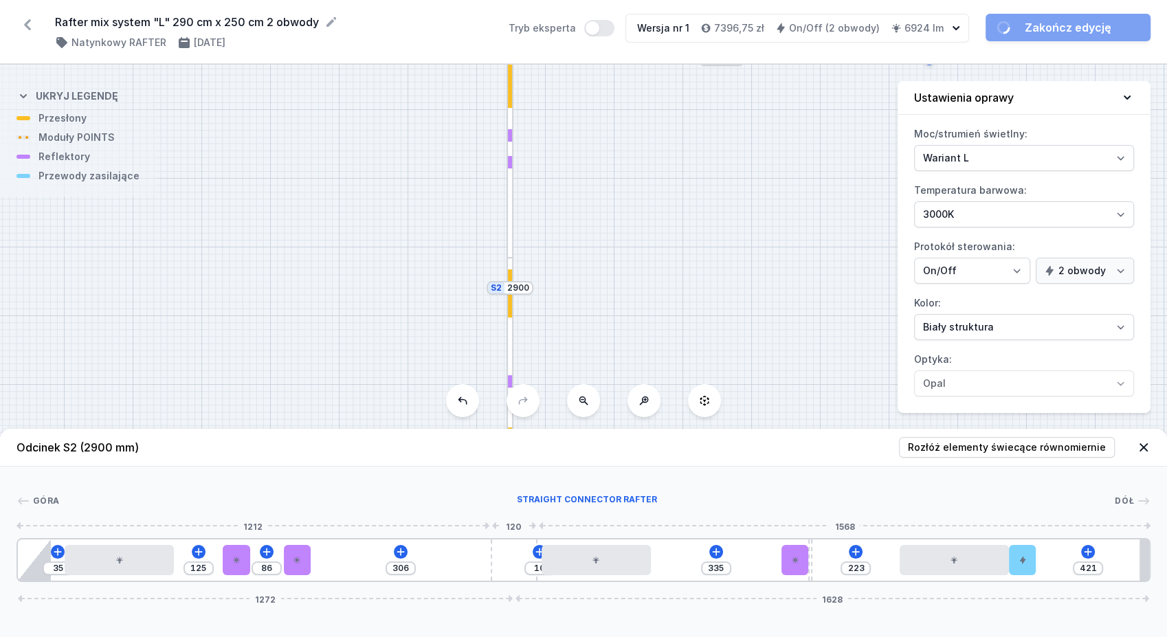
type input "440"
type input "287"
type input "446"
type input "281"
type input "448"
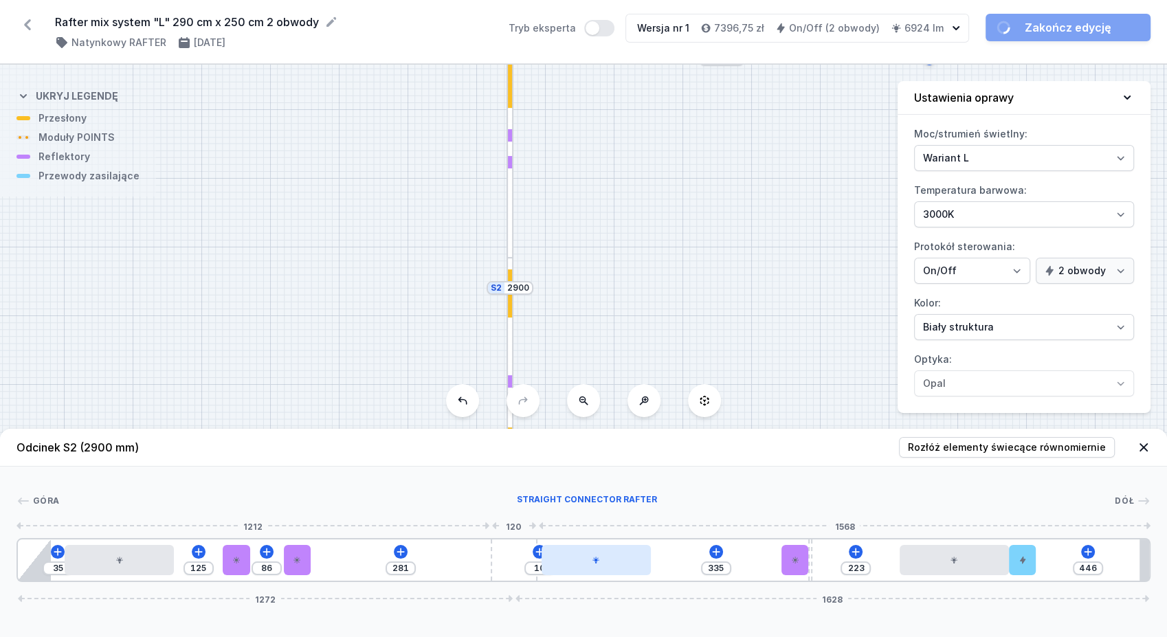
type input "279"
type input "450"
type input "277"
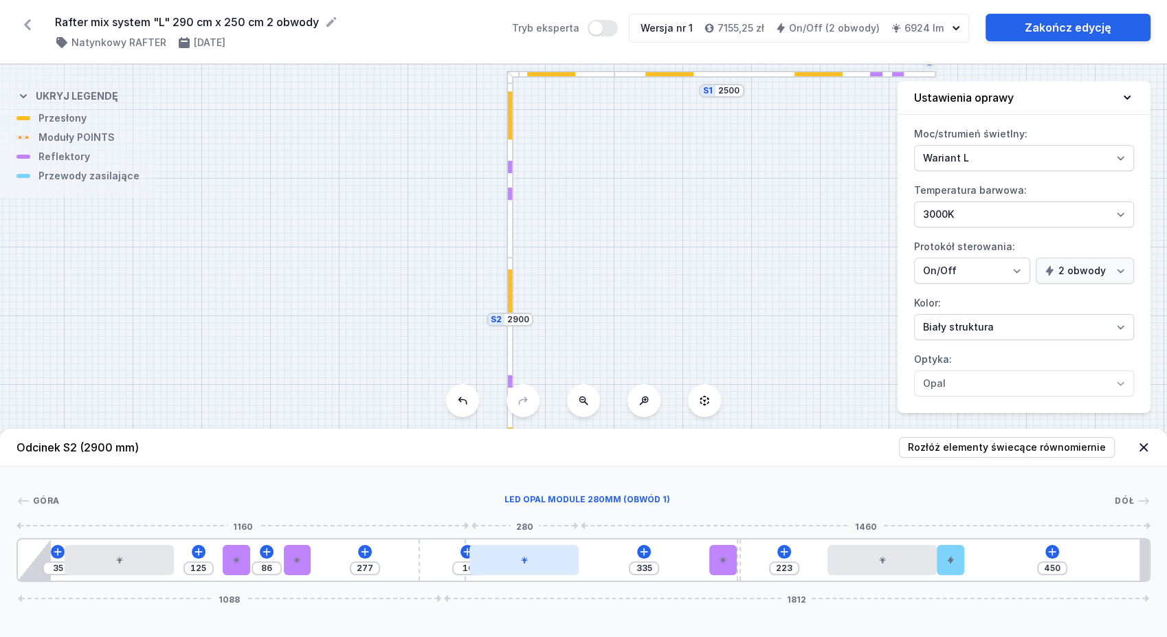
type input "452"
type input "275"
type input "453"
type input "274"
type input "458"
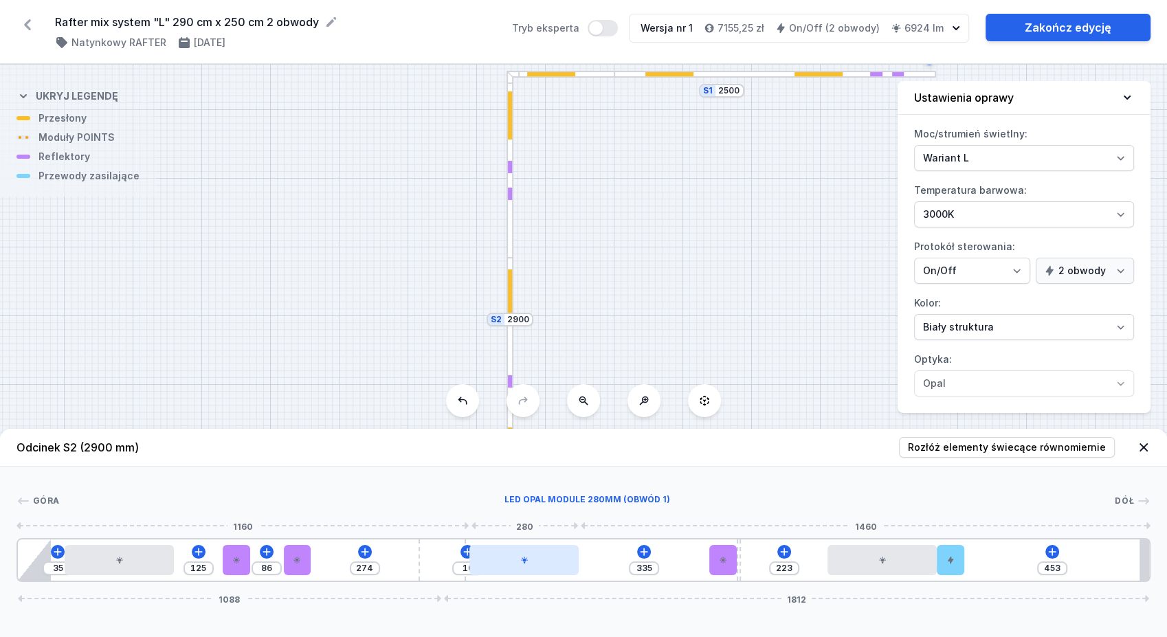
type input "269"
type input "462"
type input "265"
type input "465"
type input "262"
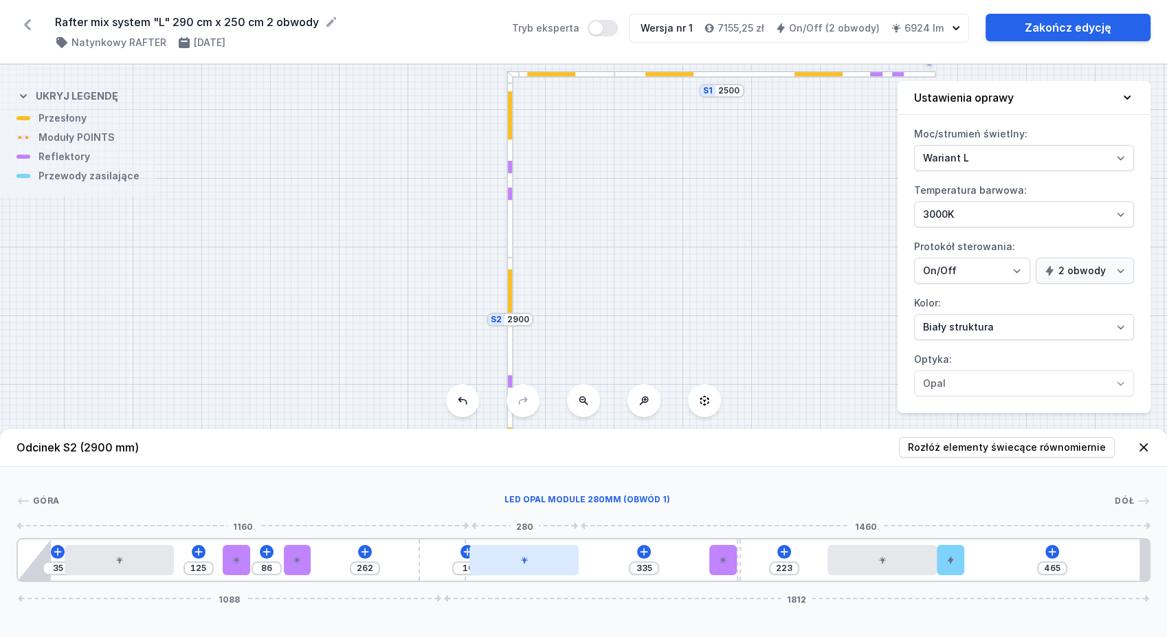
type input "467"
type input "260"
type input "471"
type input "256"
type input "474"
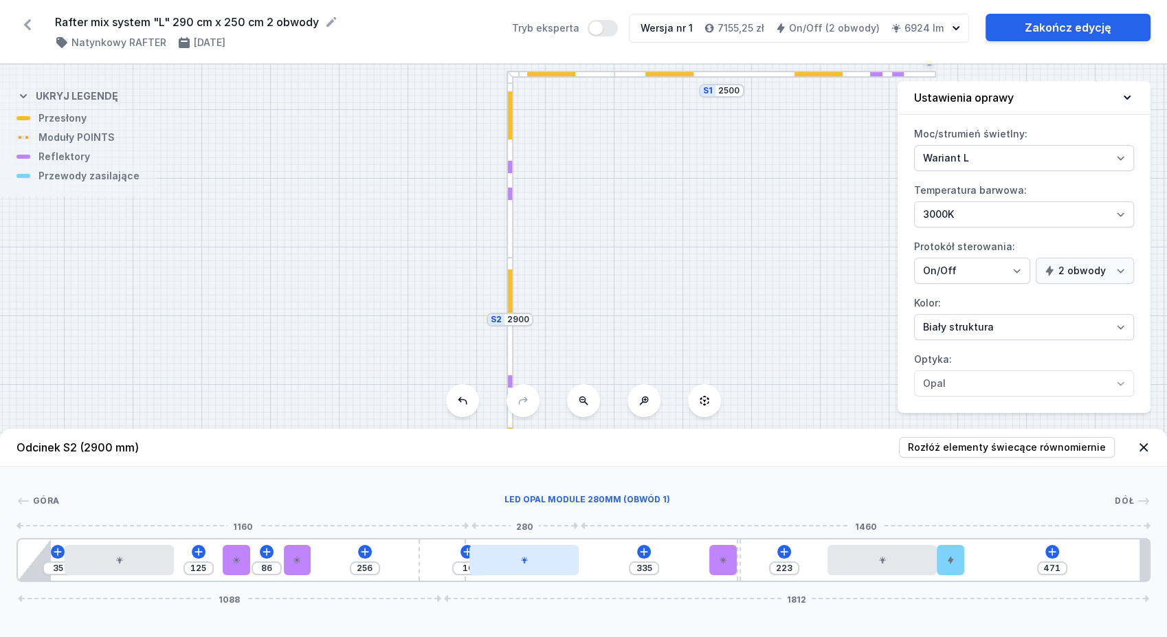
type input "253"
type input "476"
type input "251"
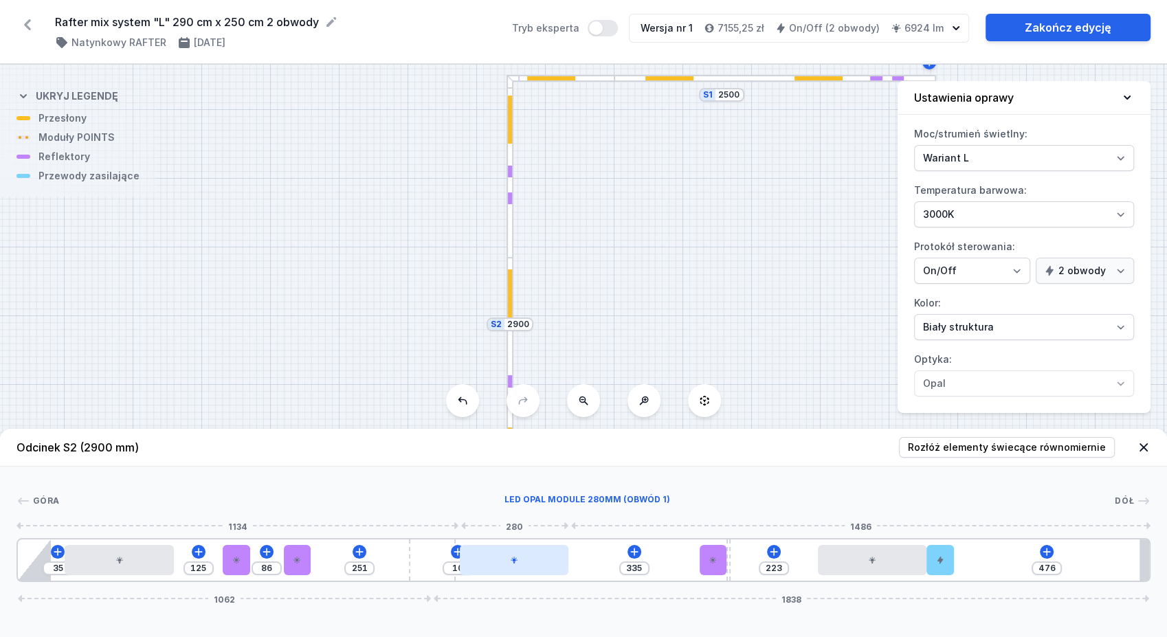
drag, startPoint x: 478, startPoint y: 563, endPoint x: 464, endPoint y: 558, distance: 15.4
click at [464, 558] on div "35 125 86 251 10 335 223 476 1062 1838" at bounding box center [583, 560] width 1134 height 44
type input "299"
type input "46"
type input "293"
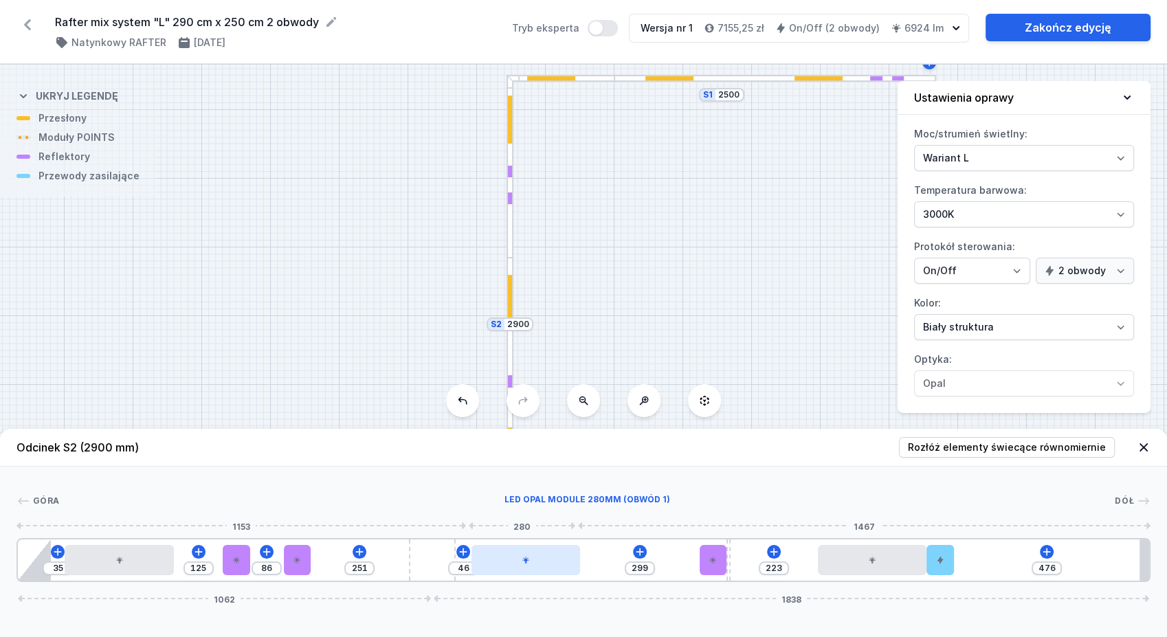
type input "52"
type input "290"
type input "55"
drag, startPoint x: 509, startPoint y: 570, endPoint x: 532, endPoint y: 568, distance: 23.5
click at [532, 568] on div at bounding box center [525, 560] width 109 height 30
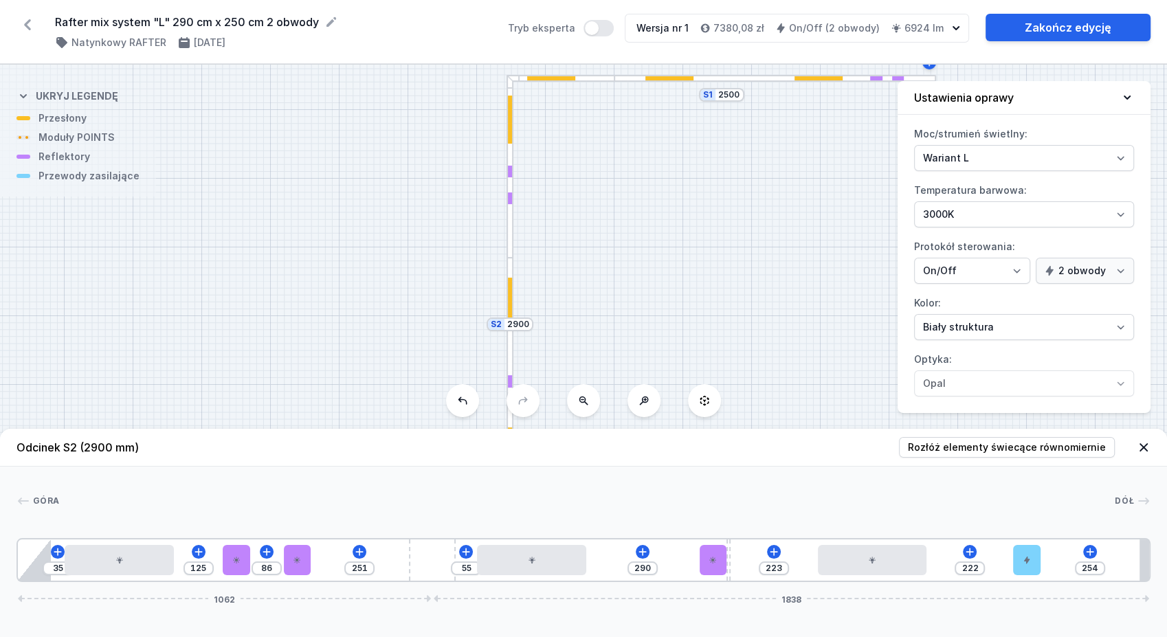
type input "244"
type input "232"
type input "234"
type input "242"
type input "220"
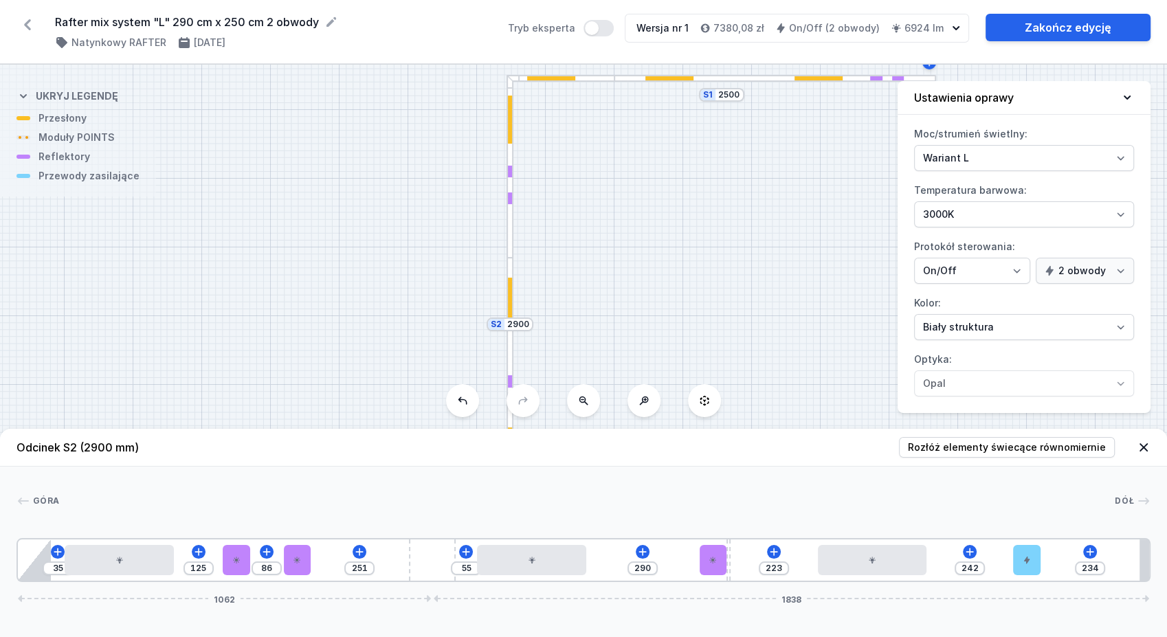
type input "256"
type input "180"
type input "296"
type input "160"
type input "316"
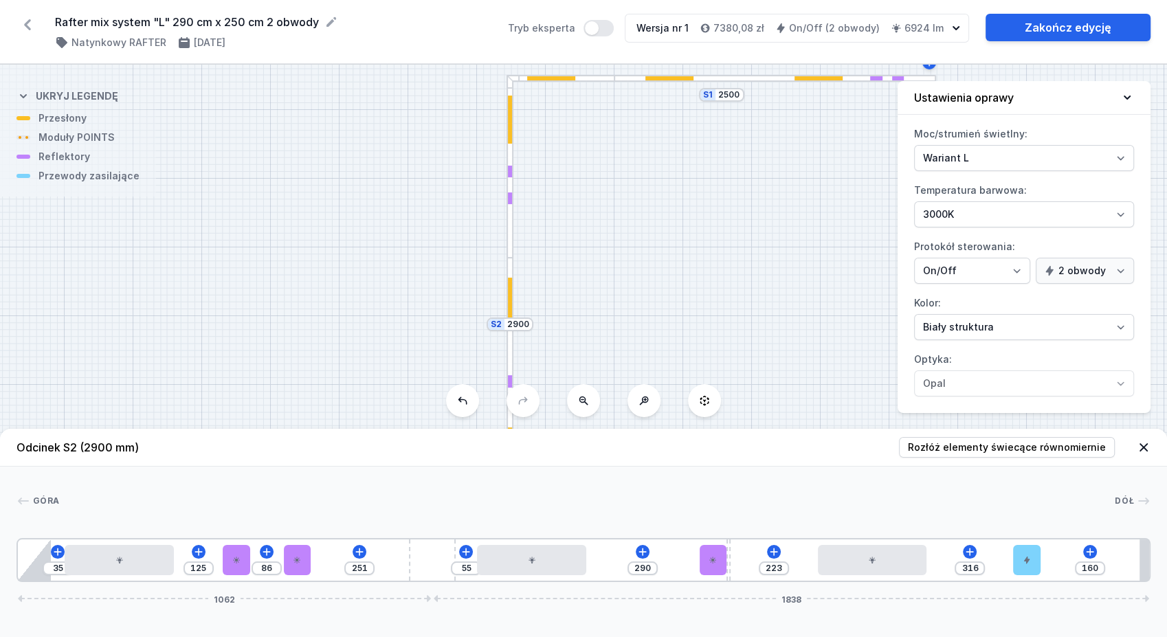
type input "137"
type input "339"
type input "113"
type input "363"
type input "91"
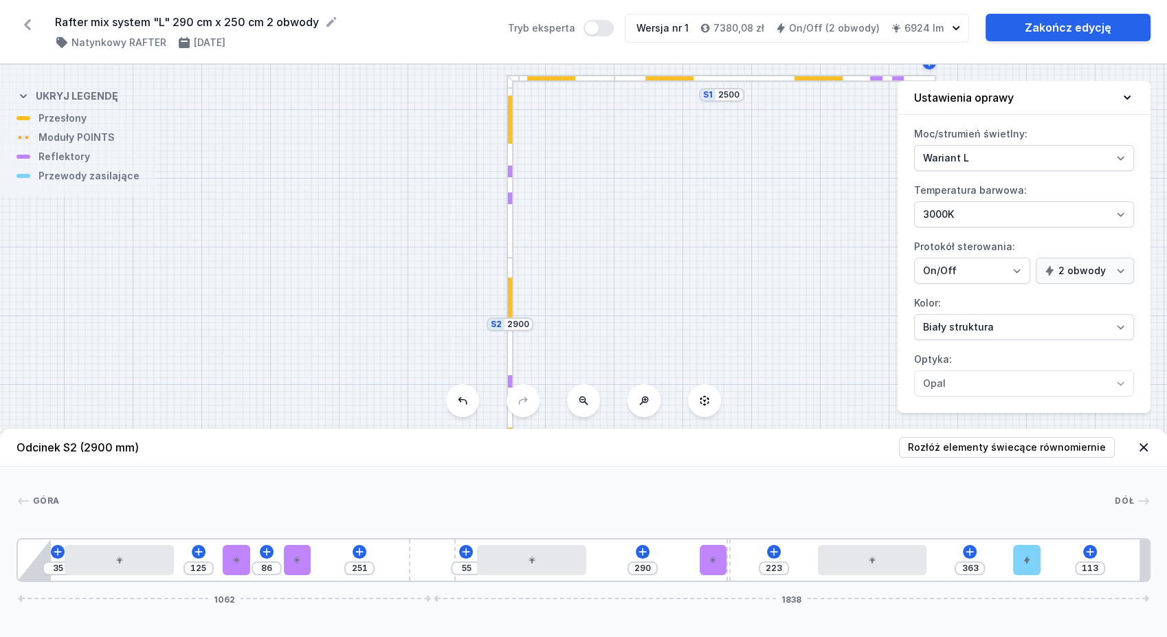
type input "385"
type input "77"
type input "399"
type input "72"
type input "404"
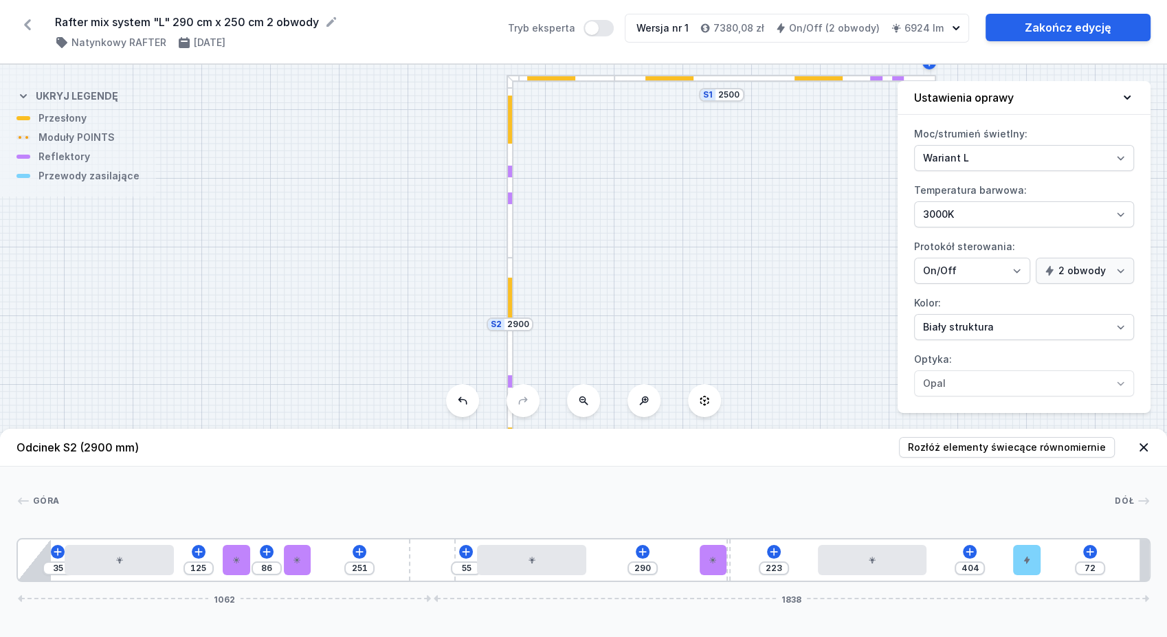
type input "66"
type input "410"
type input "63"
type input "413"
type input "61"
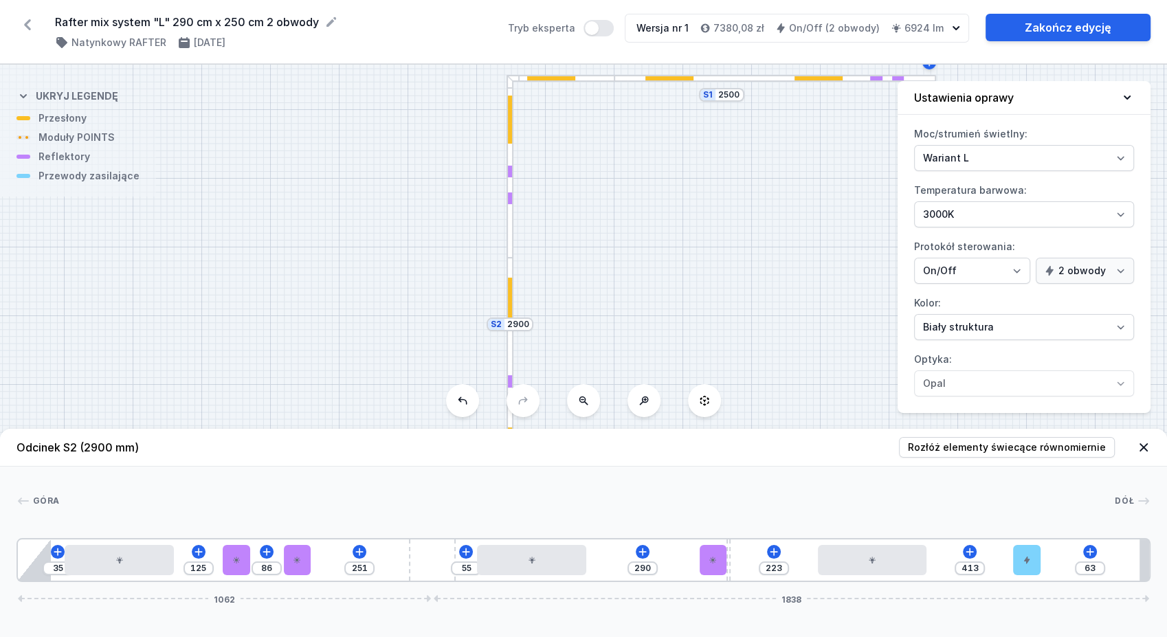
type input "415"
type input "10"
type input "466"
drag, startPoint x: 951, startPoint y: 561, endPoint x: 1124, endPoint y: 564, distance: 173.2
click at [1147, 565] on div "35 125 86 251 55 290 223 466 10 1062 1838" at bounding box center [583, 560] width 1134 height 44
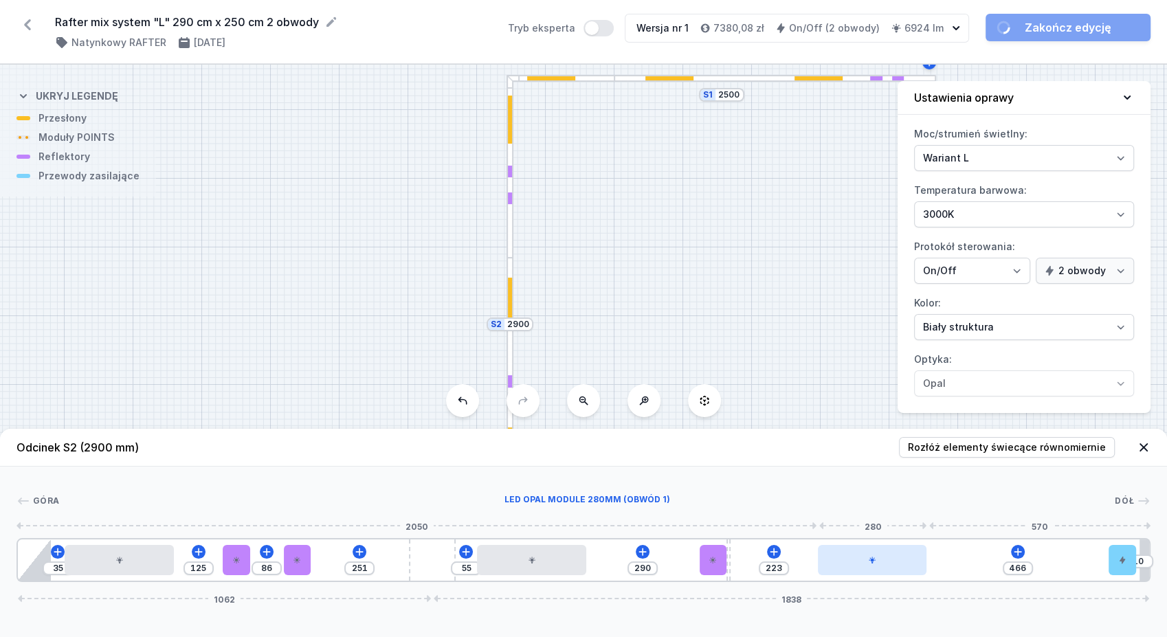
type input "185"
type input "504"
type input "195"
type input "494"
type input "219"
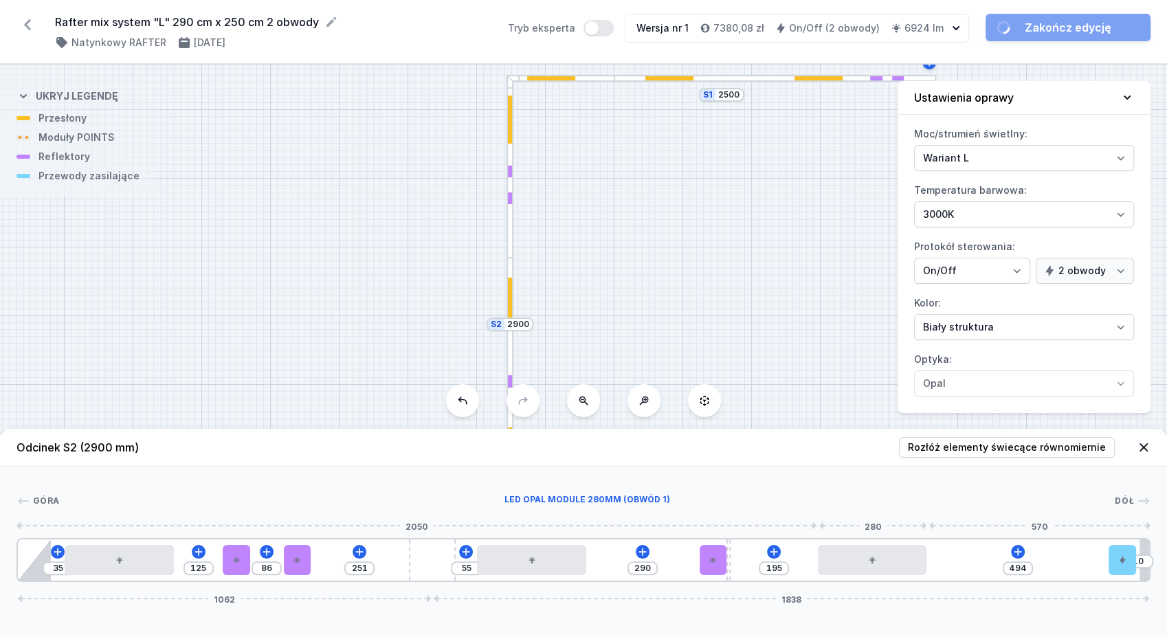
type input "470"
type input "254"
type input "435"
type input "283"
type input "406"
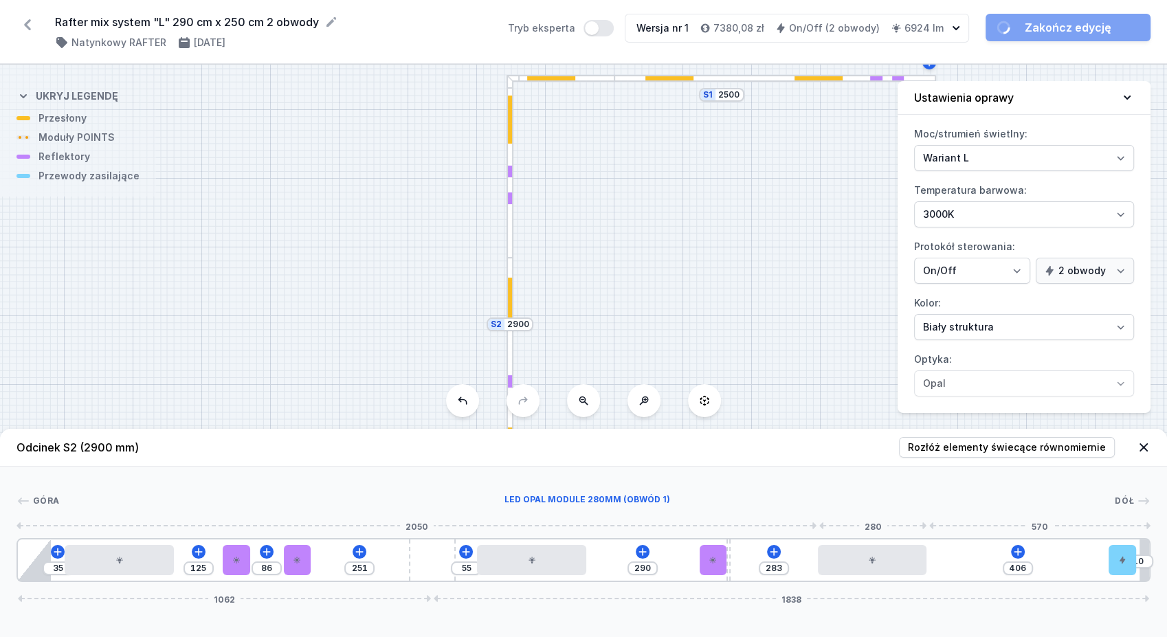
type input "318"
type input "371"
type input "351"
type input "338"
type input "364"
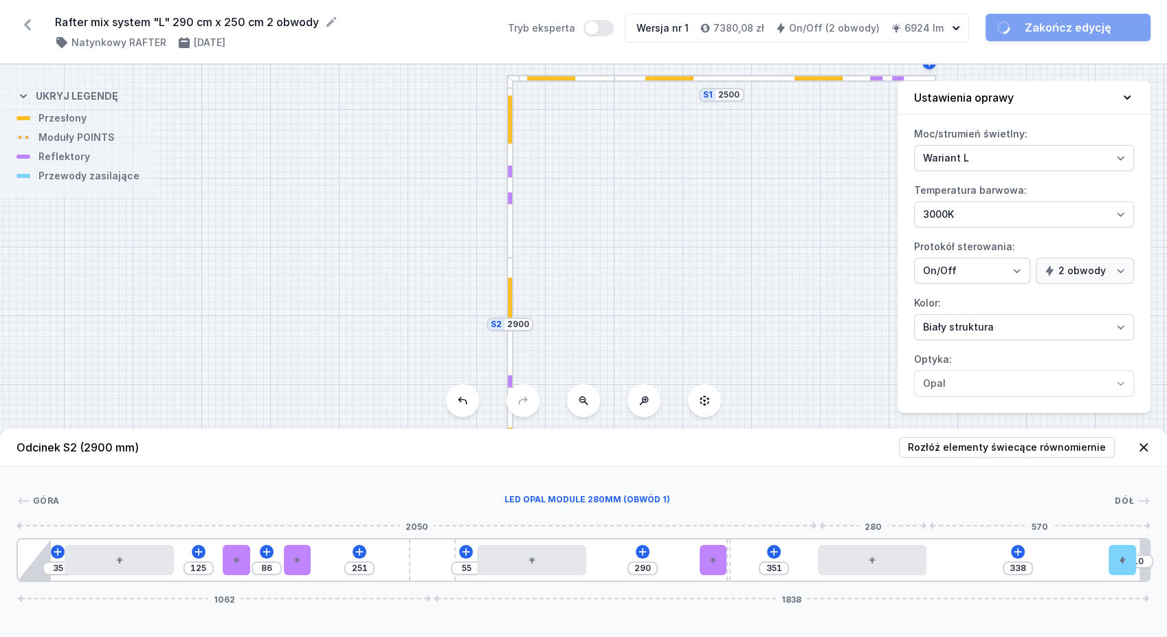
type input "325"
type input "385"
type input "304"
type input "406"
type input "283"
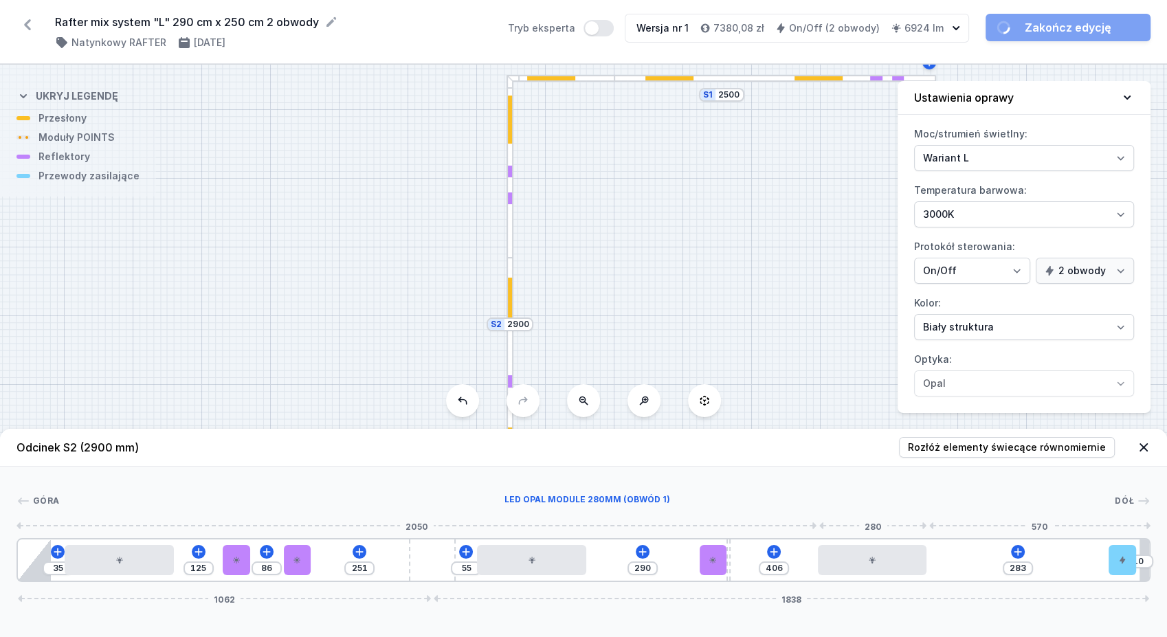
type input "425"
type input "264"
type input "447"
type input "242"
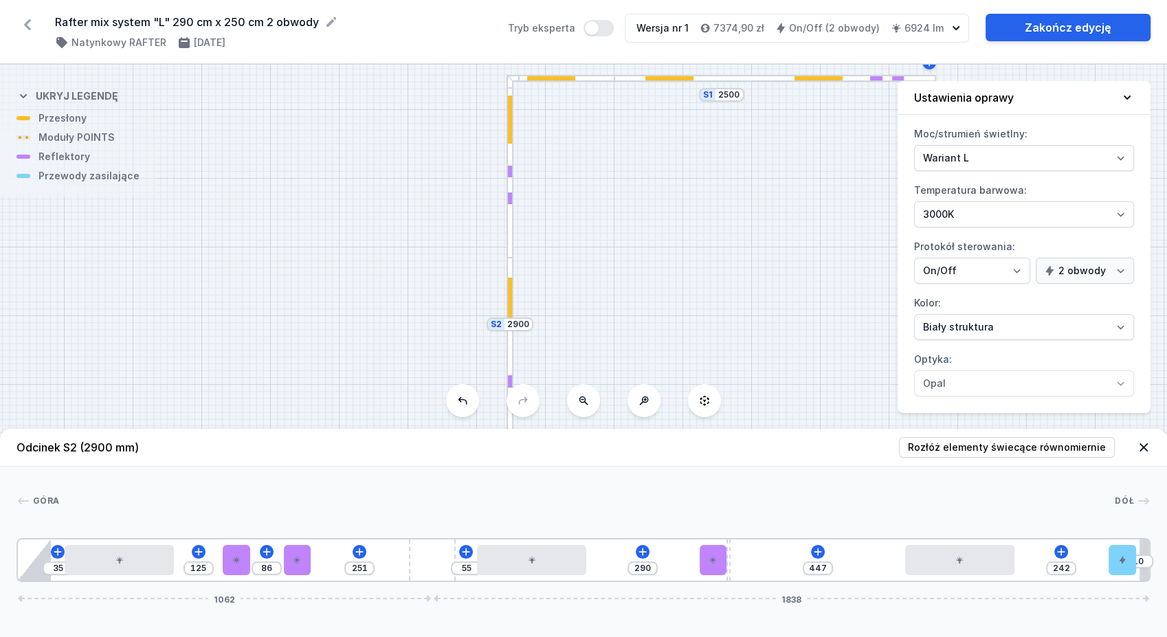
type input "466"
type input "223"
type input "485"
type input "204"
type input "502"
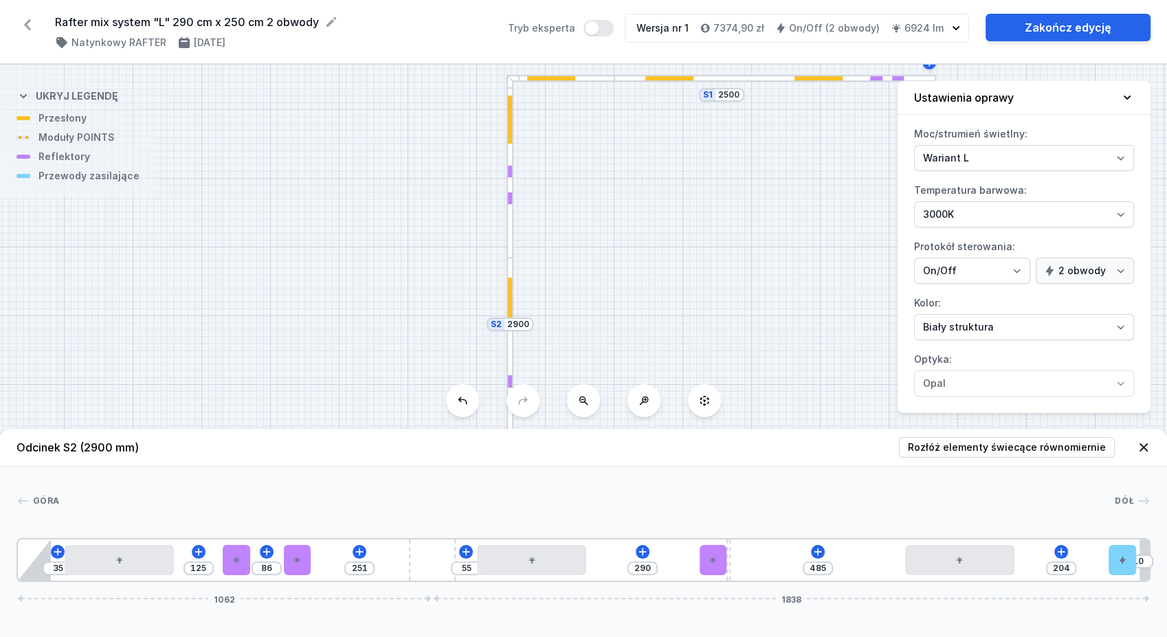
type input "187"
type input "509"
type input "180"
type input "516"
type input "173"
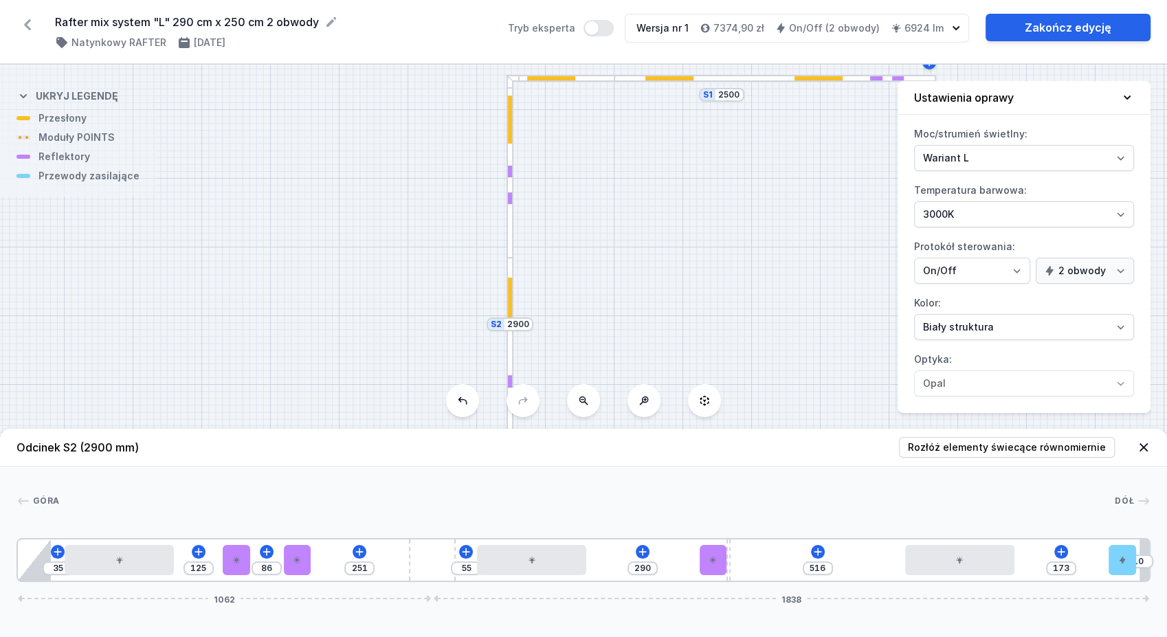
type input "520"
type input "169"
type input "523"
type input "166"
type input "530"
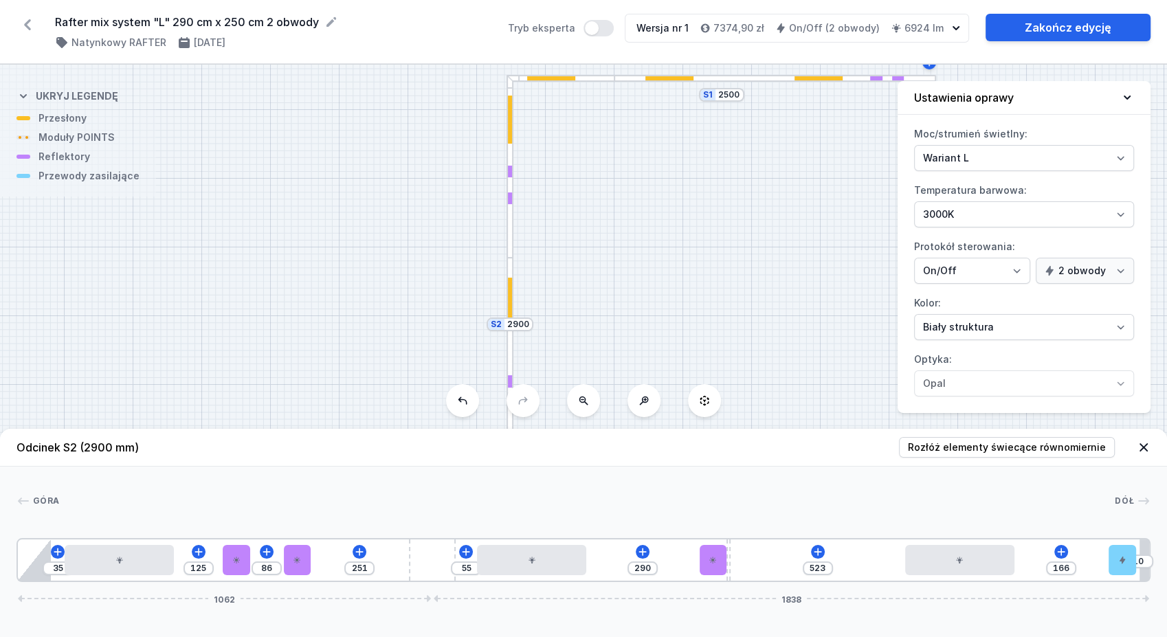
type input "159"
type input "537"
type input "152"
type input "540"
type input "149"
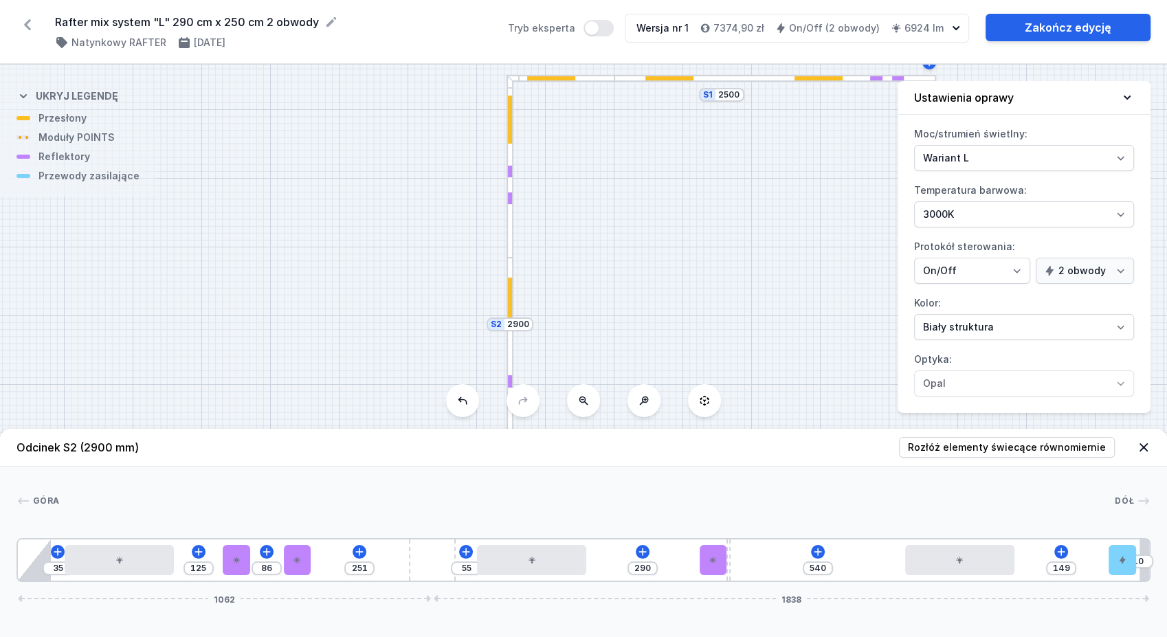
type input "547"
type input "142"
type input "556"
type input "133"
type input "559"
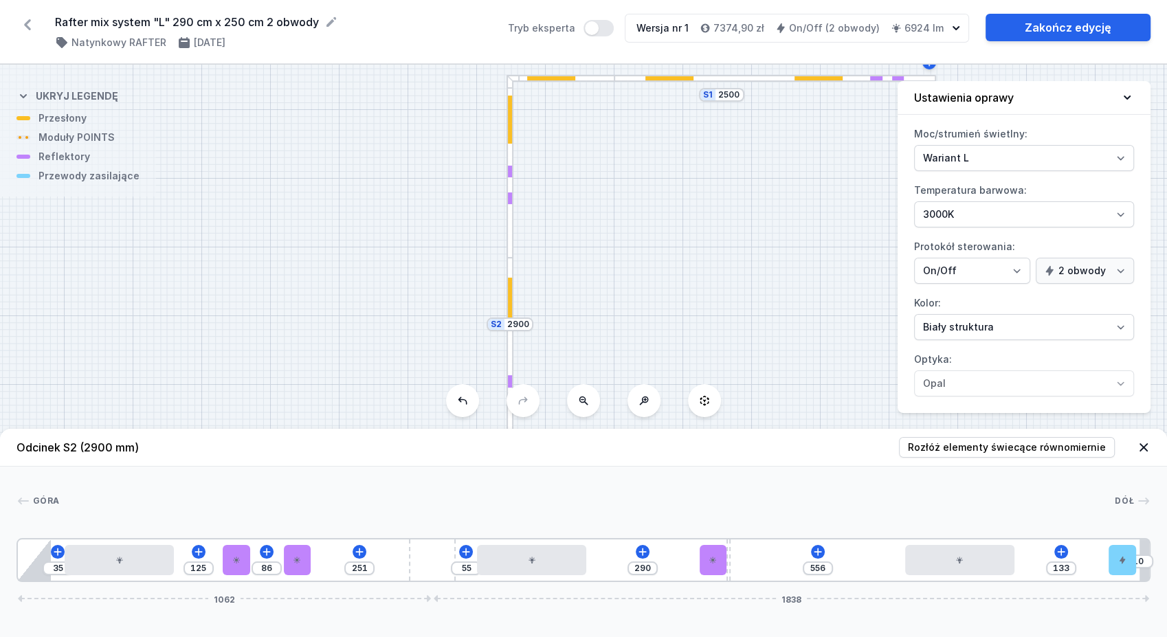
type input "130"
type input "561"
type input "128"
type input "563"
type input "126"
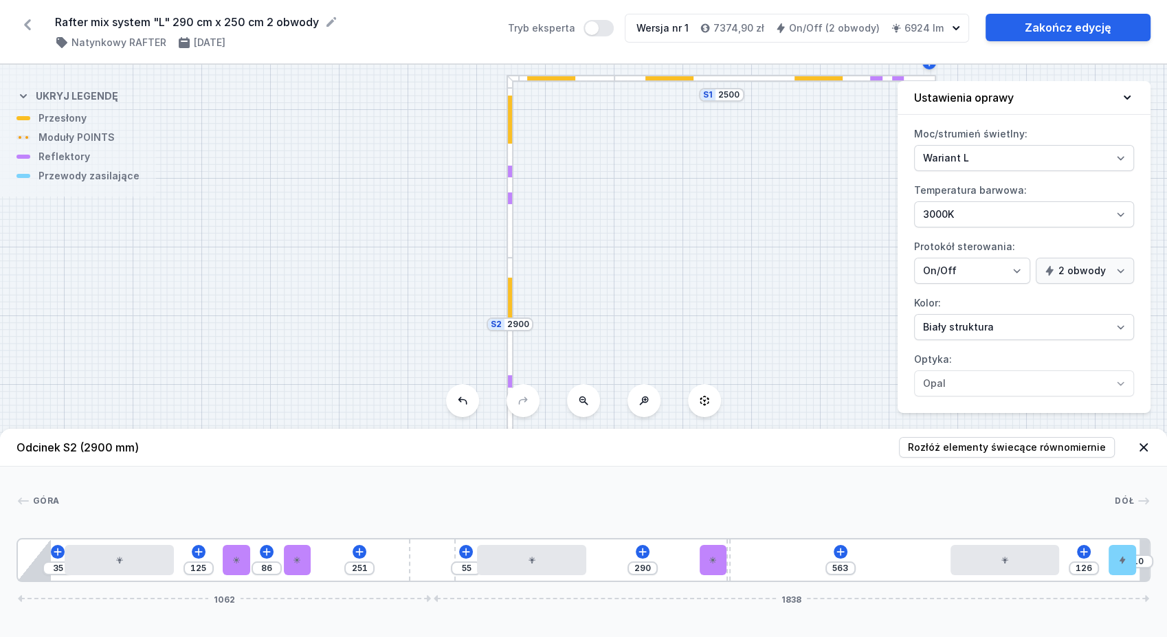
type input "564"
type input "125"
type input "566"
type input "123"
type input "571"
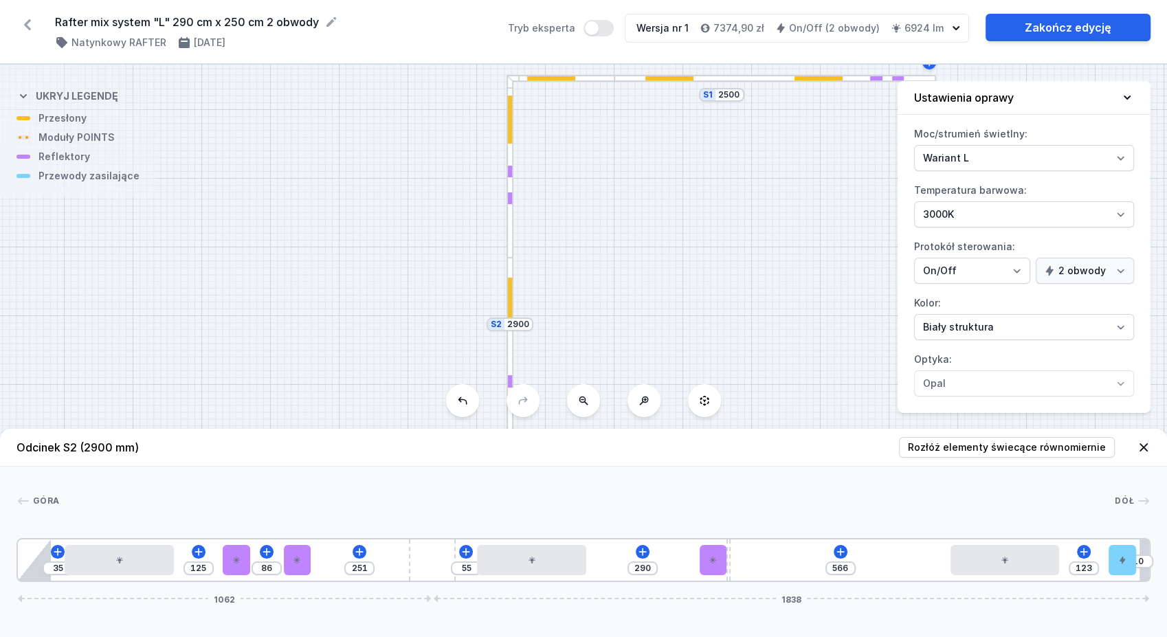
type input "118"
type input "573"
type input "116"
drag, startPoint x: 910, startPoint y: 568, endPoint x: 1067, endPoint y: 561, distance: 156.8
click at [1067, 561] on div "35 125 86 251 55 290 573 116 10 1062 1838" at bounding box center [583, 560] width 1134 height 44
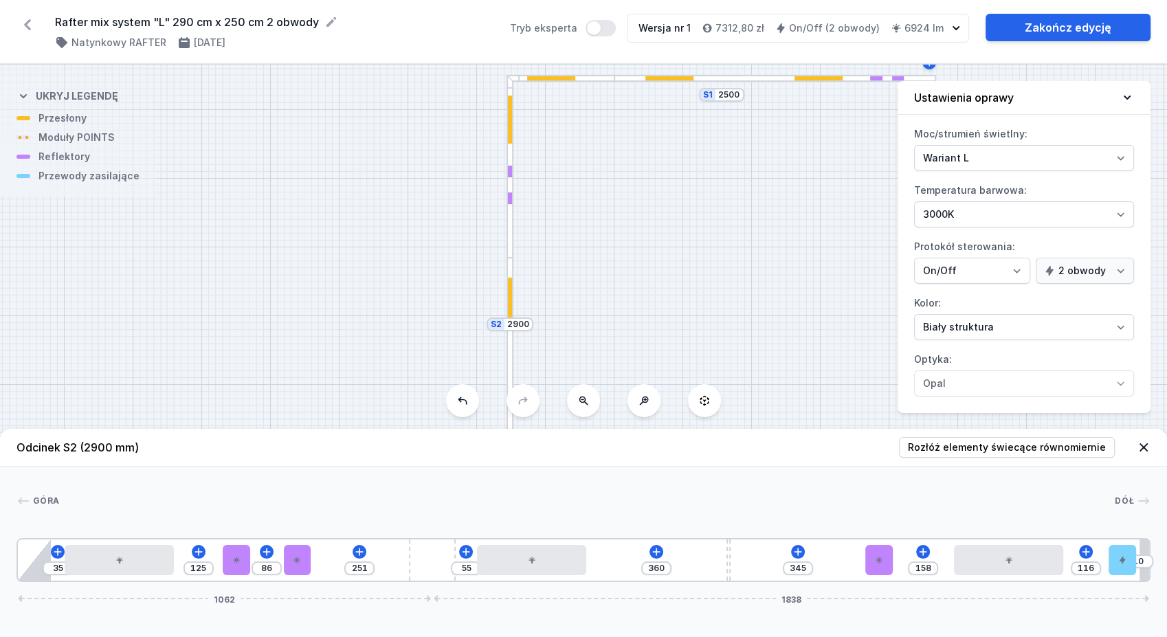
type input "151"
type input "352"
type input "147"
type input "356"
type input "144"
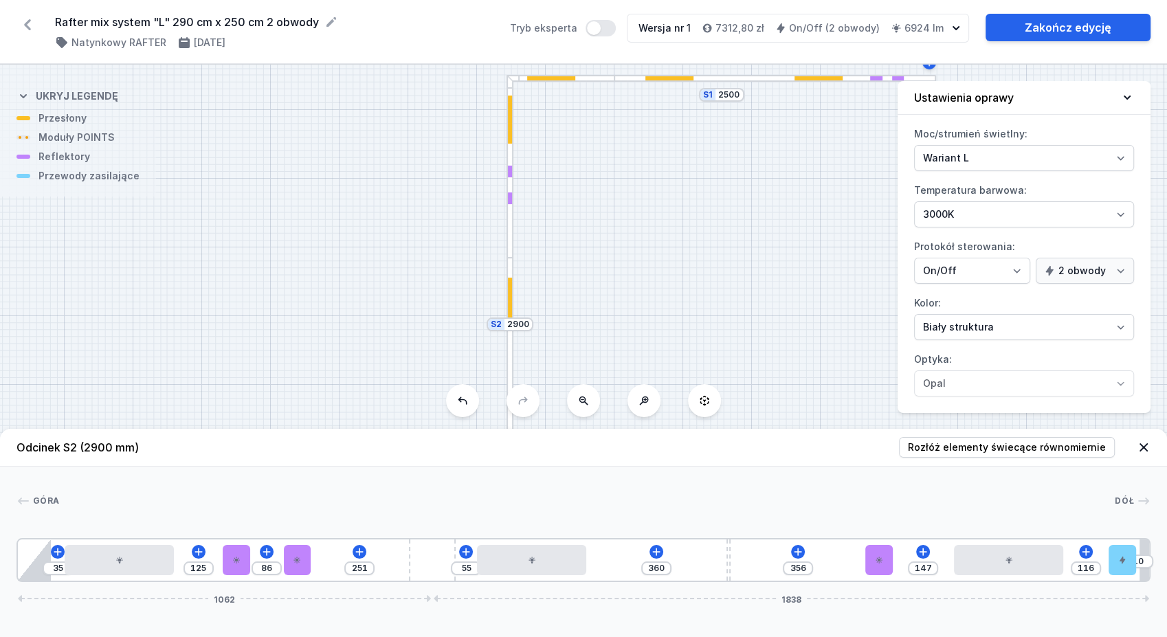
type input "359"
type input "142"
type input "361"
type input "140"
type input "363"
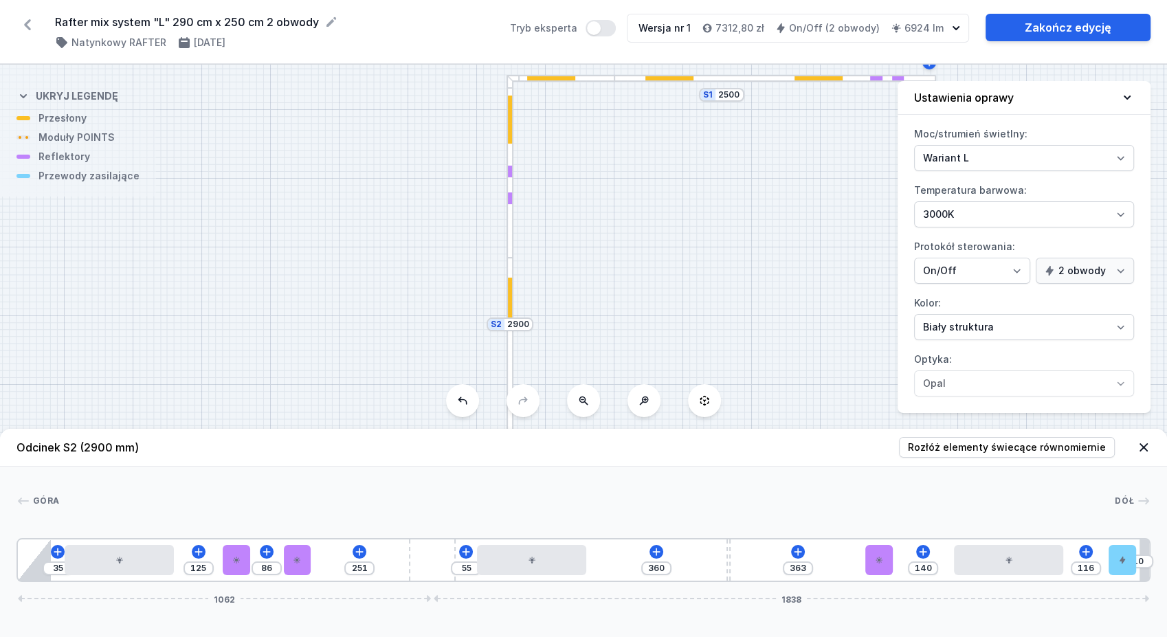
type input "137"
type input "366"
type input "128"
type input "375"
type input "120"
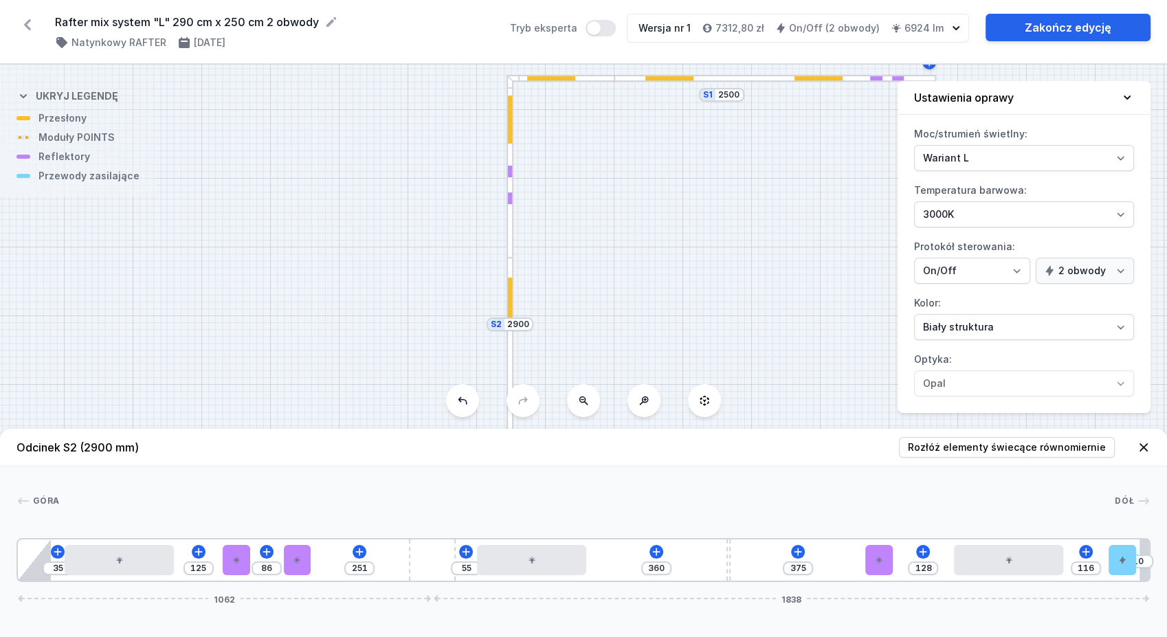
type input "383"
type input "104"
type input "399"
type input "96"
type input "407"
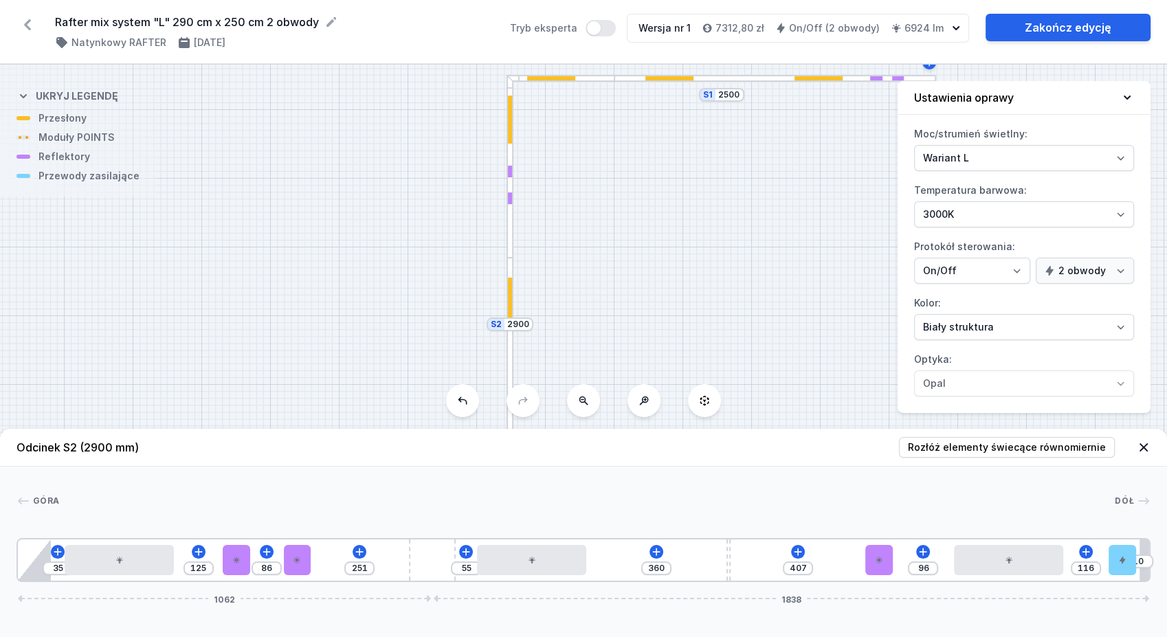
type input "92"
type input "411"
type input "90"
type input "413"
drag, startPoint x: 733, startPoint y: 562, endPoint x: 928, endPoint y: 569, distance: 195.2
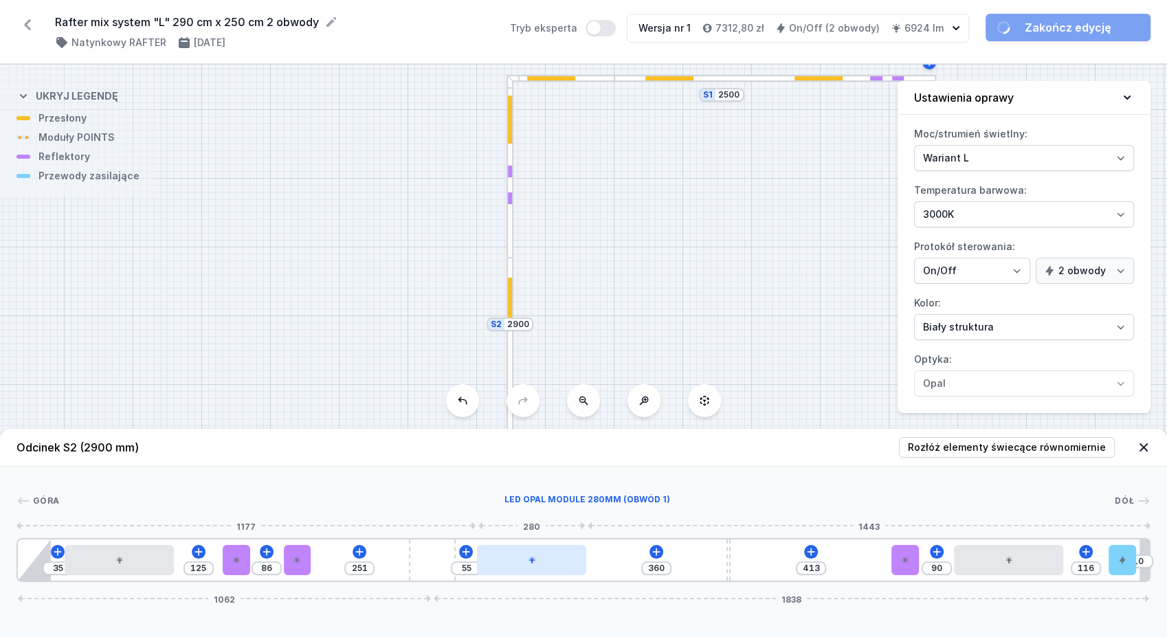
type input "32"
type input "383"
type input "41"
type input "374"
type input "51"
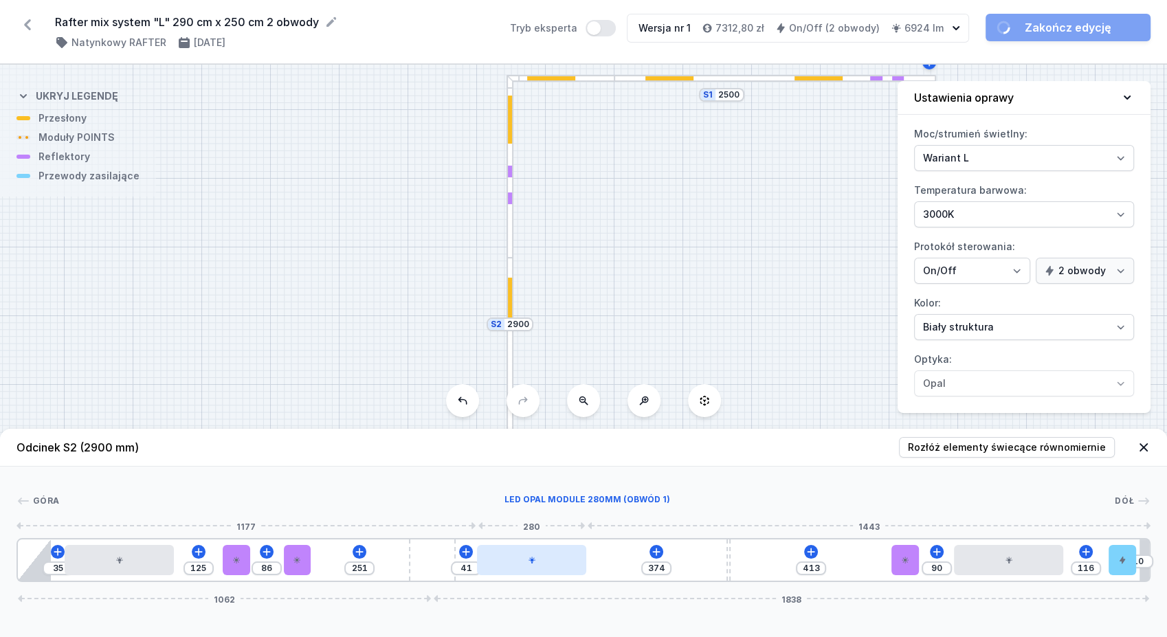
type input "364"
type input "61"
type input "354"
type input "85"
type input "330"
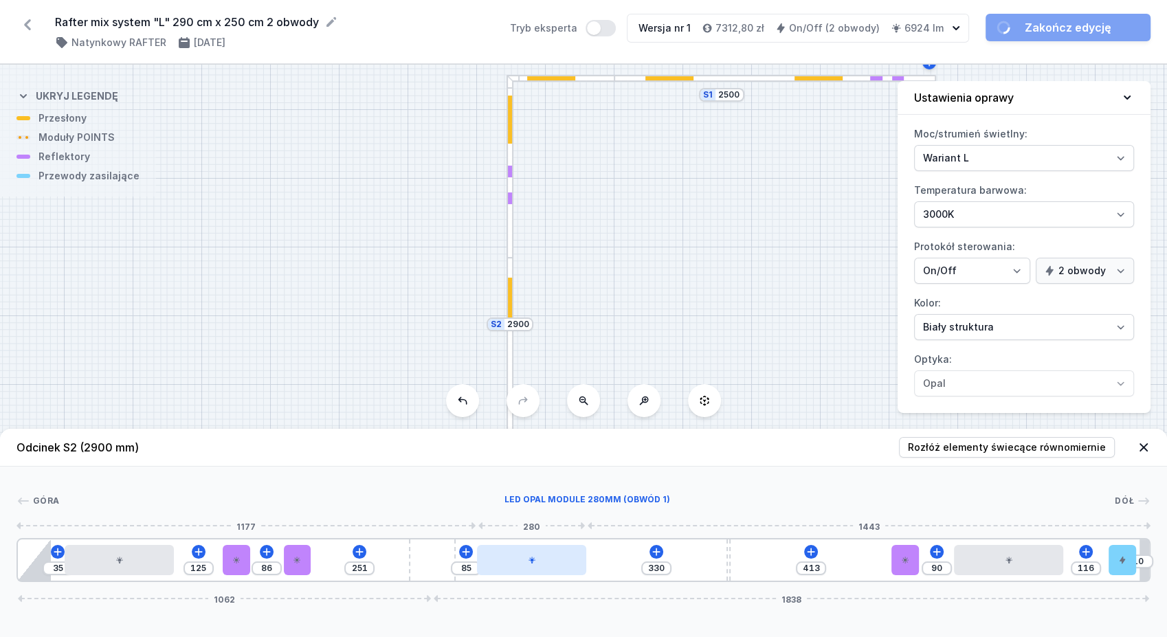
type input "94"
type input "321"
type input "120"
type input "295"
type input "201"
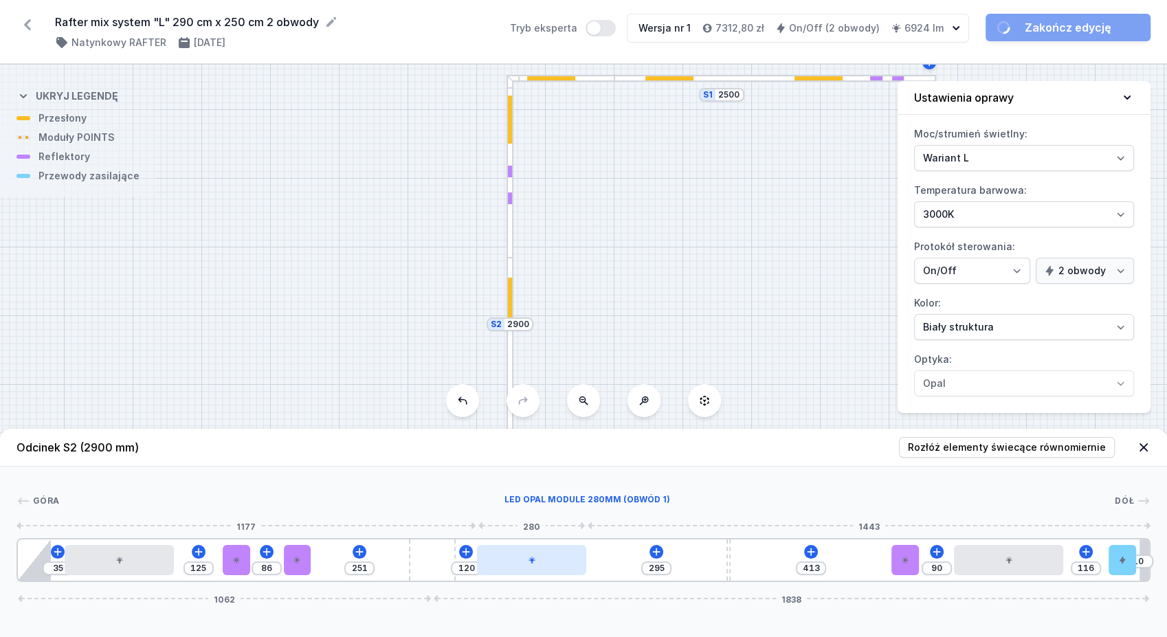
type input "214"
type input "213"
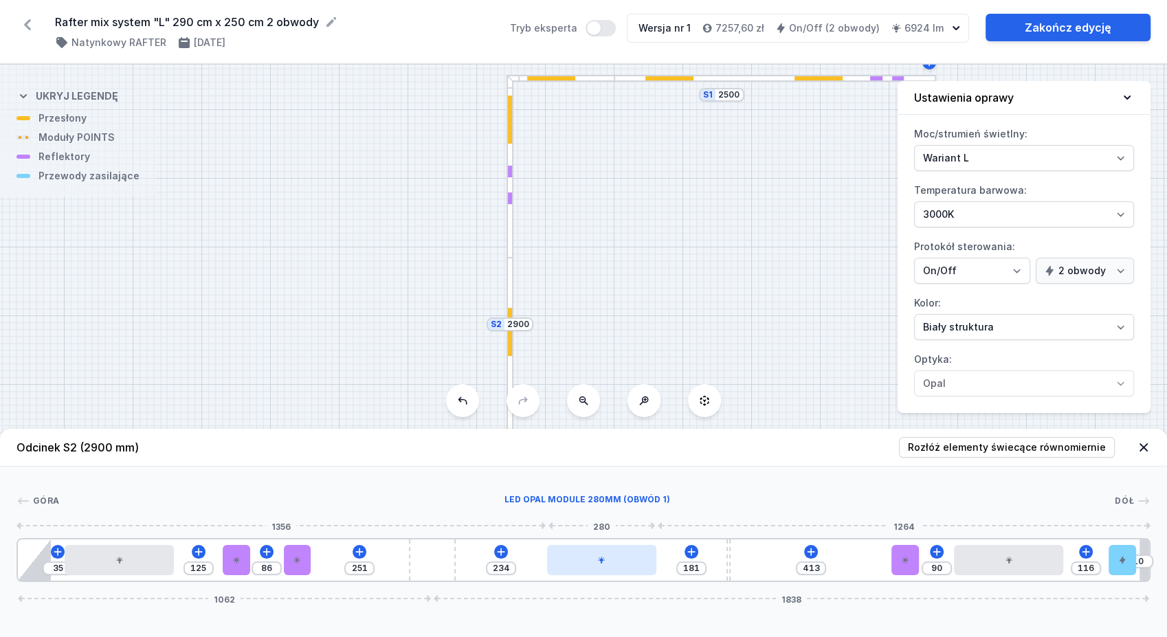
drag, startPoint x: 568, startPoint y: 559, endPoint x: 649, endPoint y: 565, distance: 80.6
click at [649, 565] on div at bounding box center [601, 560] width 109 height 30
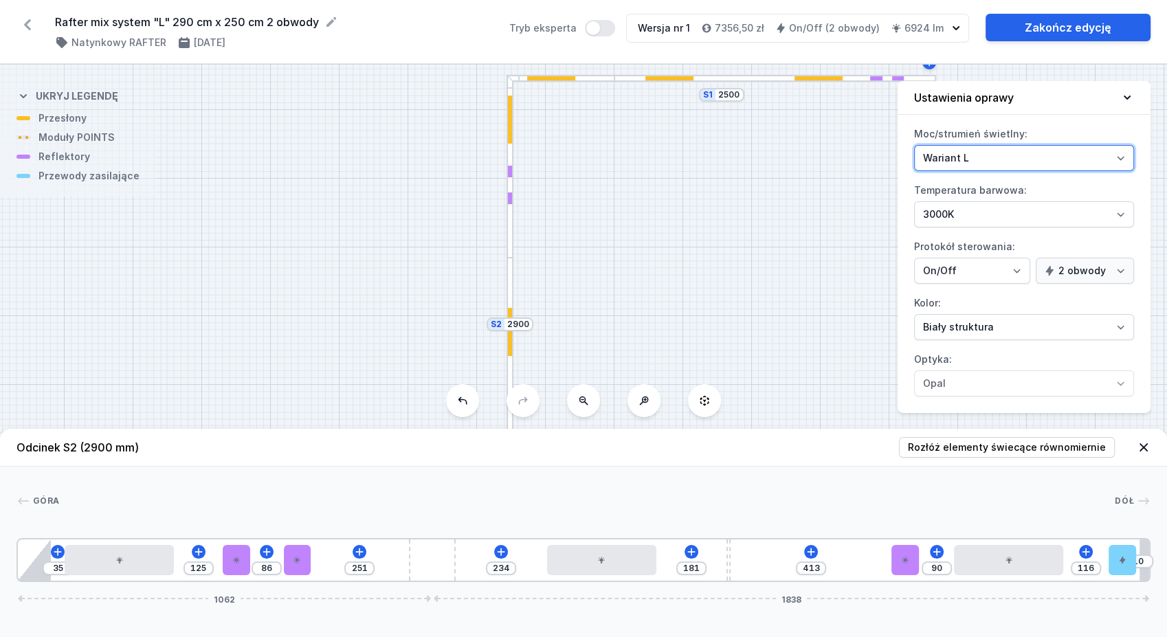
click at [992, 154] on select "Wariant L Wariant M" at bounding box center [1024, 158] width 220 height 26
click at [914, 145] on select "Wariant L Wariant M" at bounding box center [1024, 158] width 220 height 26
click at [946, 22] on div "Wersja nr 1 7988,28 zł On/Off (2 obwody) 9000 lm" at bounding box center [787, 27] width 323 height 27
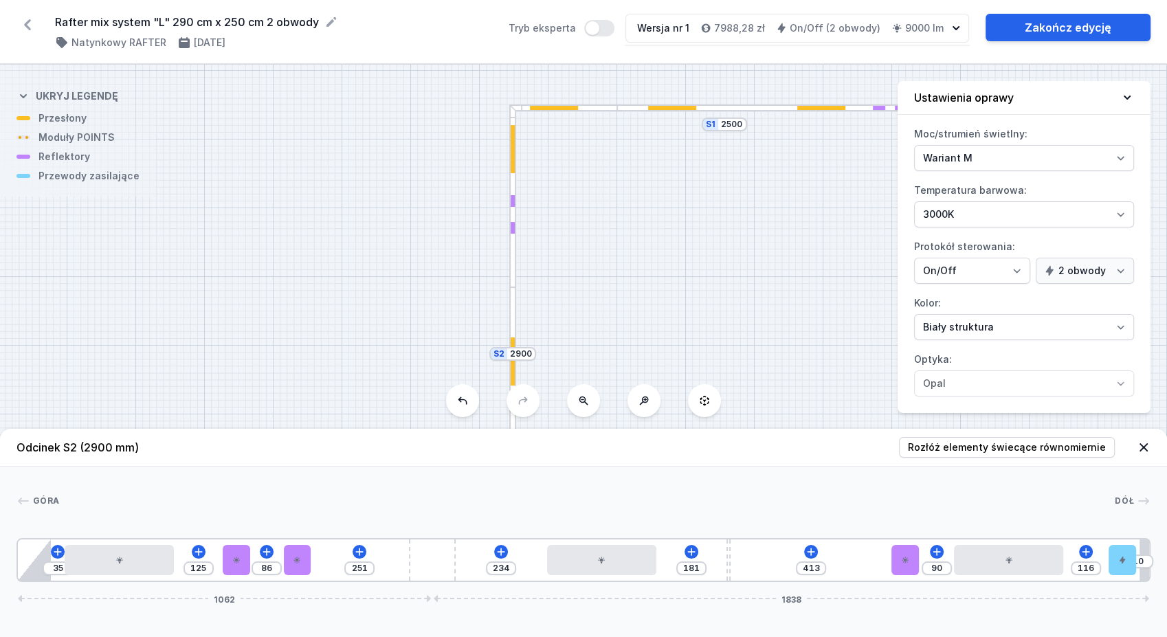
drag, startPoint x: 718, startPoint y: 256, endPoint x: 719, endPoint y: 294, distance: 38.5
click at [719, 294] on div "S2 2900 S1 2500" at bounding box center [583, 351] width 1167 height 572
click at [936, 23] on h4 "9000 lm" at bounding box center [924, 28] width 38 height 14
click at [1018, 146] on select "Wariant L Wariant M" at bounding box center [1024, 158] width 220 height 26
click at [914, 145] on select "Wariant L Wariant M" at bounding box center [1024, 158] width 220 height 26
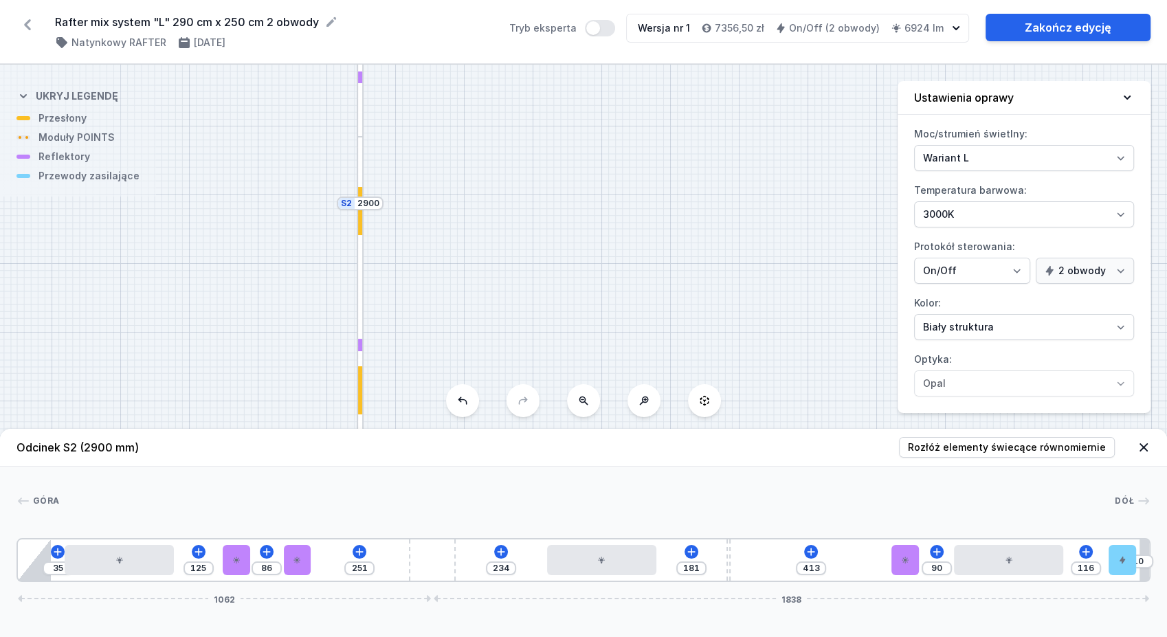
drag, startPoint x: 733, startPoint y: 298, endPoint x: 587, endPoint y: 137, distance: 217.4
click at [584, 141] on div "S2 2900 S1 2500" at bounding box center [583, 351] width 1167 height 572
drag, startPoint x: 673, startPoint y: 228, endPoint x: 636, endPoint y: 383, distance: 159.1
click at [634, 386] on div "S2 2900 S1 2500 Odcinek S2 (2900 mm) Rozłóż elementy świecące równomiernie Góra…" at bounding box center [583, 351] width 1167 height 572
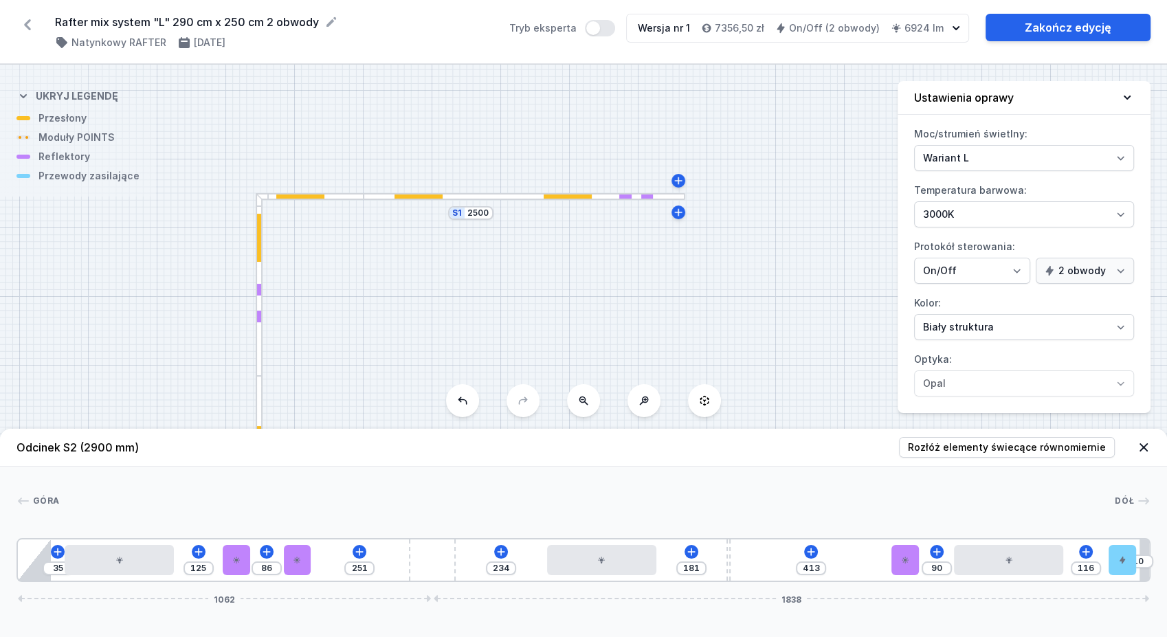
drag, startPoint x: 745, startPoint y: 263, endPoint x: 680, endPoint y: 357, distance: 114.2
click at [679, 359] on div "S2 2900 S1 2500" at bounding box center [583, 351] width 1167 height 572
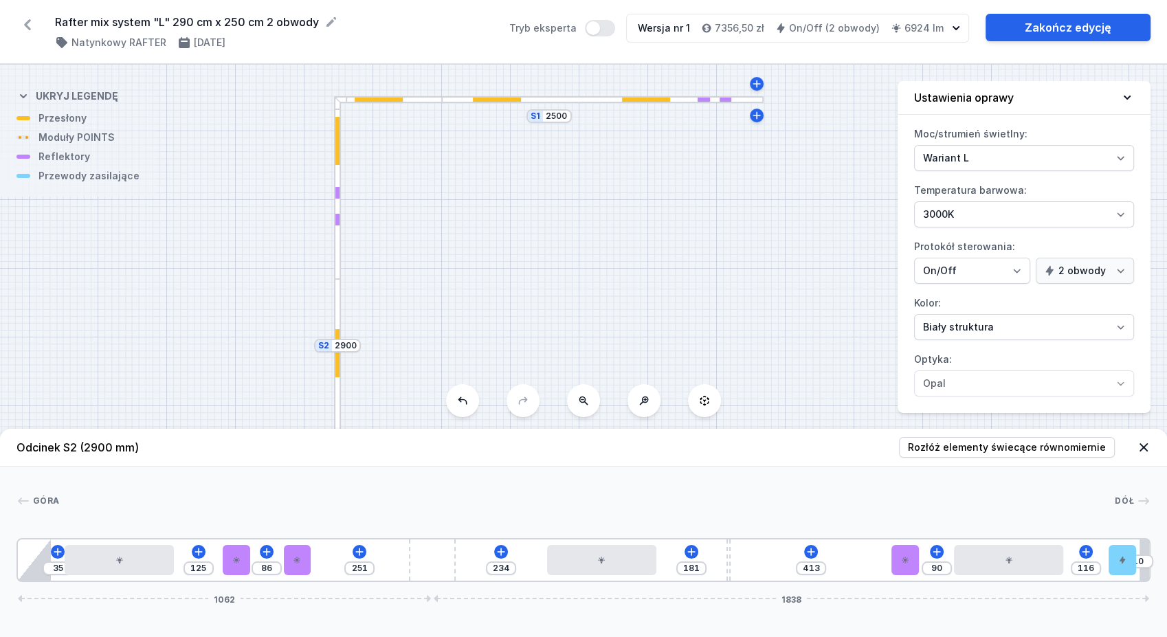
drag, startPoint x: 401, startPoint y: 315, endPoint x: 464, endPoint y: 234, distance: 102.8
click at [464, 234] on div "S2 2900 S1 2500" at bounding box center [583, 351] width 1167 height 572
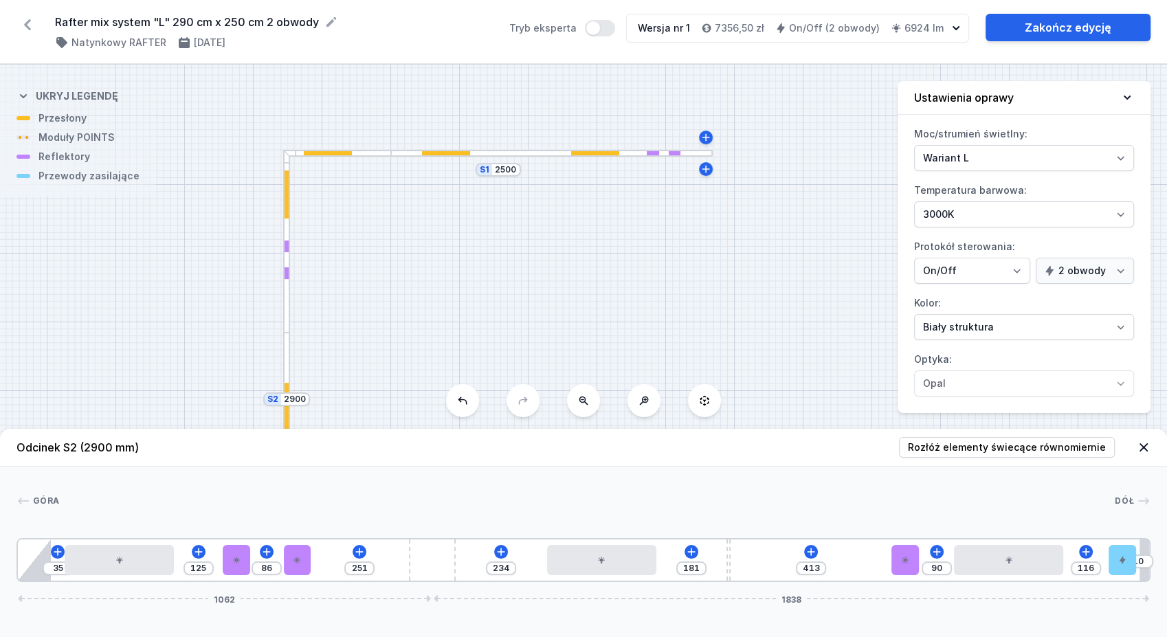
drag, startPoint x: 651, startPoint y: 223, endPoint x: 598, endPoint y: 271, distance: 70.5
click at [598, 271] on div "S2 2900 S1 2500" at bounding box center [583, 351] width 1167 height 572
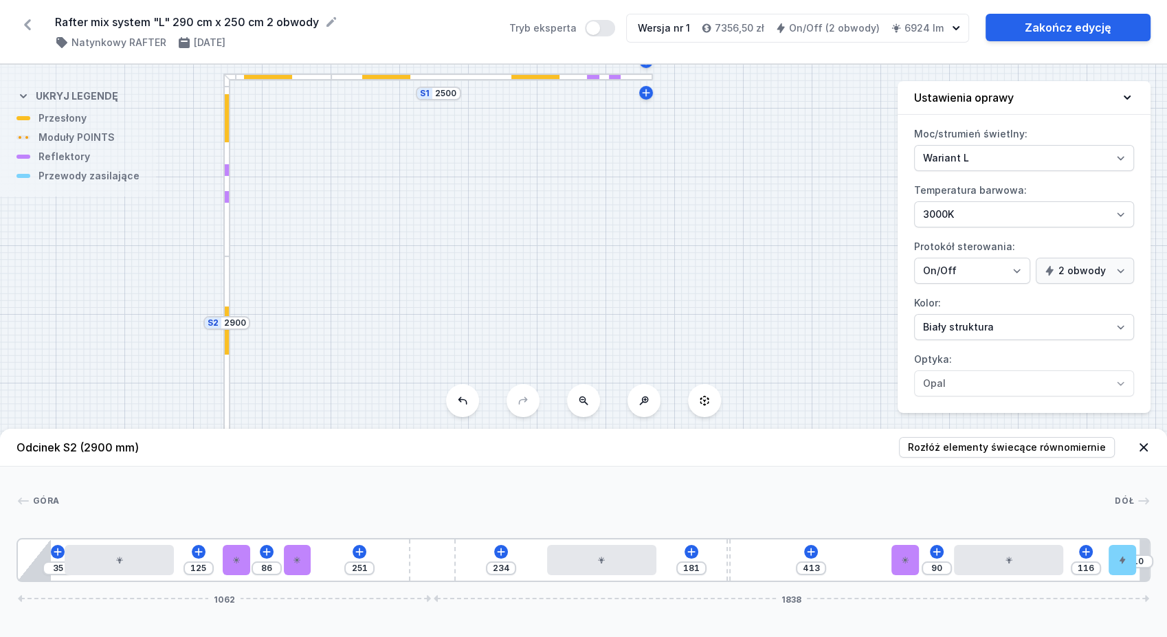
drag, startPoint x: 629, startPoint y: 278, endPoint x: 572, endPoint y: 211, distance: 88.2
click at [578, 205] on div "S2 2900 S1 2500" at bounding box center [583, 351] width 1167 height 572
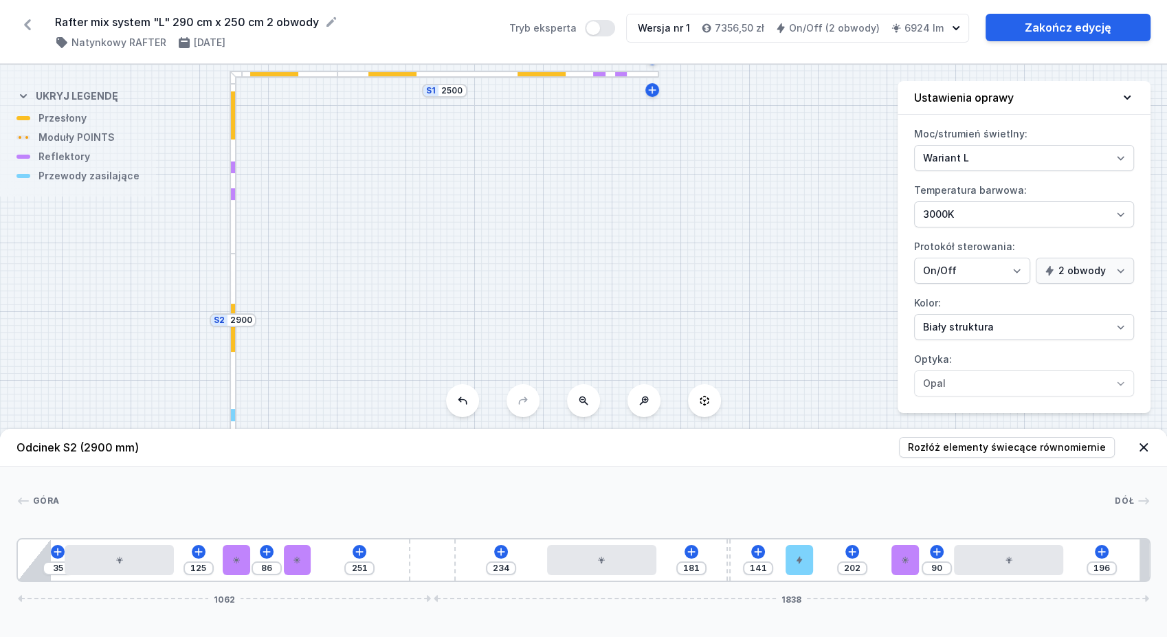
drag, startPoint x: 1121, startPoint y: 563, endPoint x: 816, endPoint y: 579, distance: 304.8
click at [816, 579] on div "35 125 86 251 234 181 141 202 90 196 1062 1838" at bounding box center [583, 560] width 1134 height 44
